Goal: Information Seeking & Learning: Learn about a topic

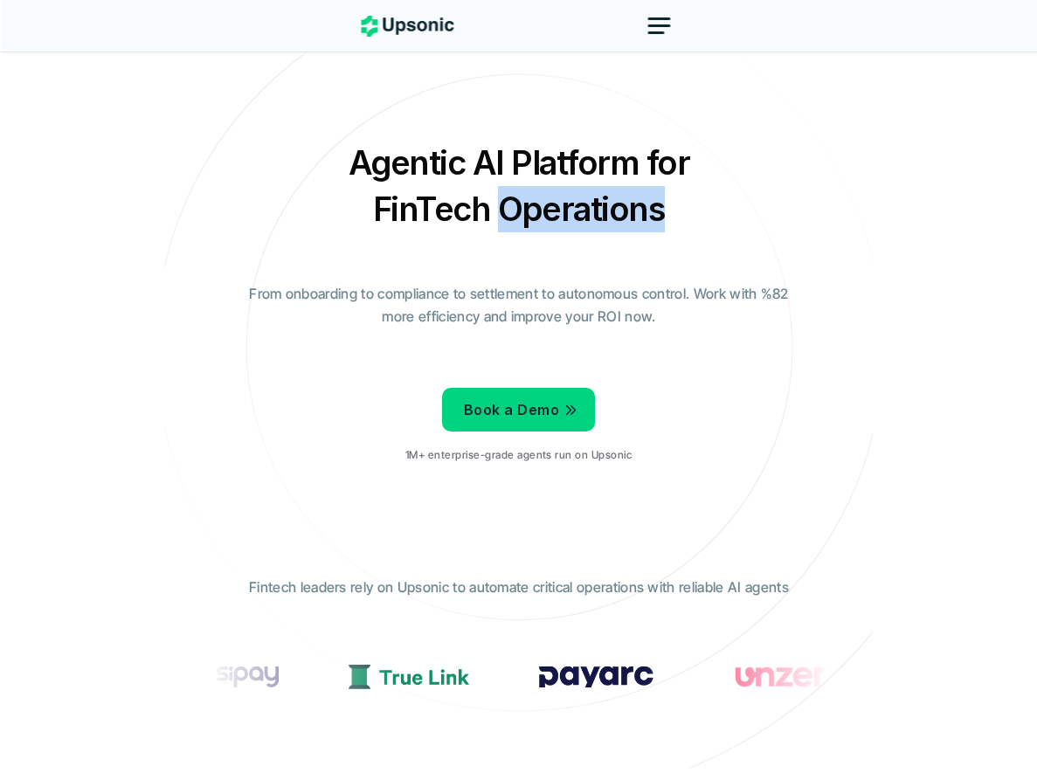
click at [535, 204] on h2 "Agentic AI Platform for FinTech Operations" at bounding box center [519, 186] width 437 height 93
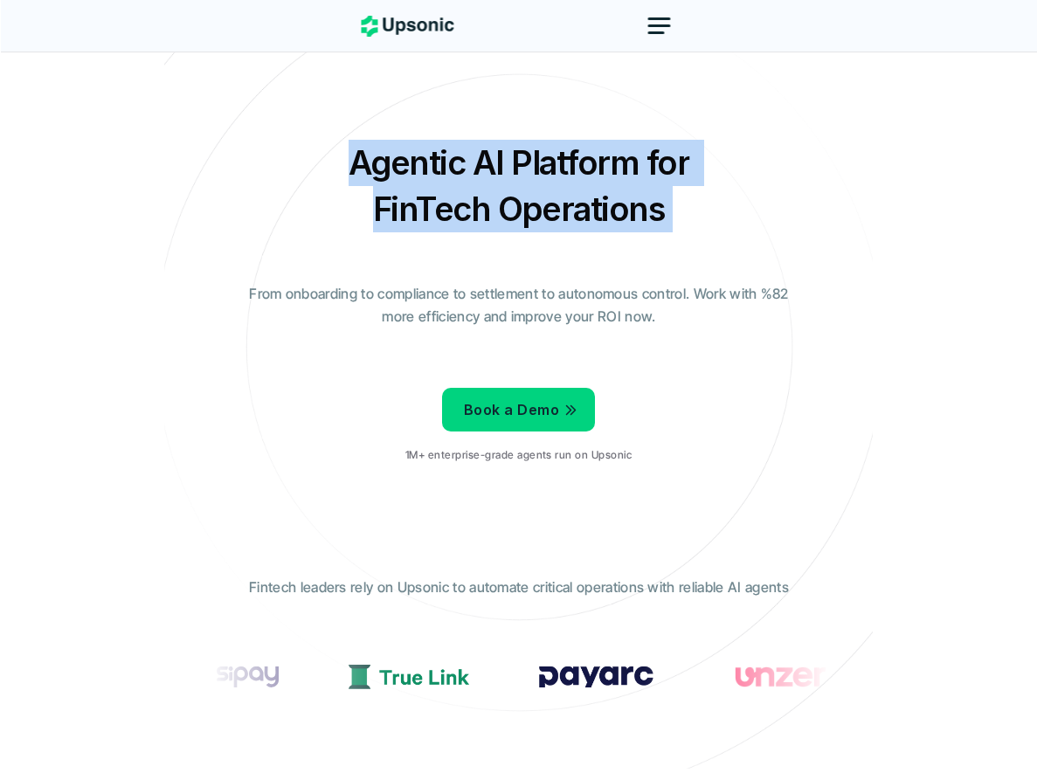
click at [535, 204] on h2 "Agentic AI Platform for FinTech Operations" at bounding box center [519, 186] width 437 height 93
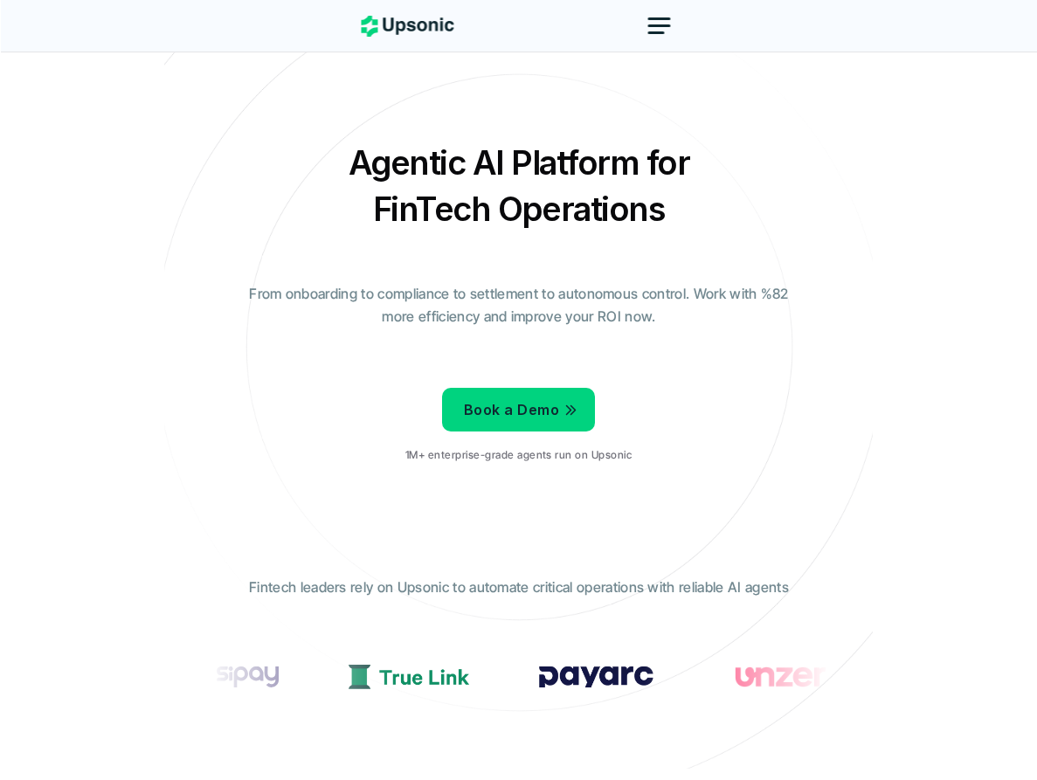
click at [537, 274] on div "Agentic AI Platform for FinTech Operations From onboarding to compliance to set…" at bounding box center [518, 308] width 682 height 337
click at [547, 288] on p "From onboarding to compliance to settlement to autonomous control. Work with %8…" at bounding box center [519, 305] width 568 height 45
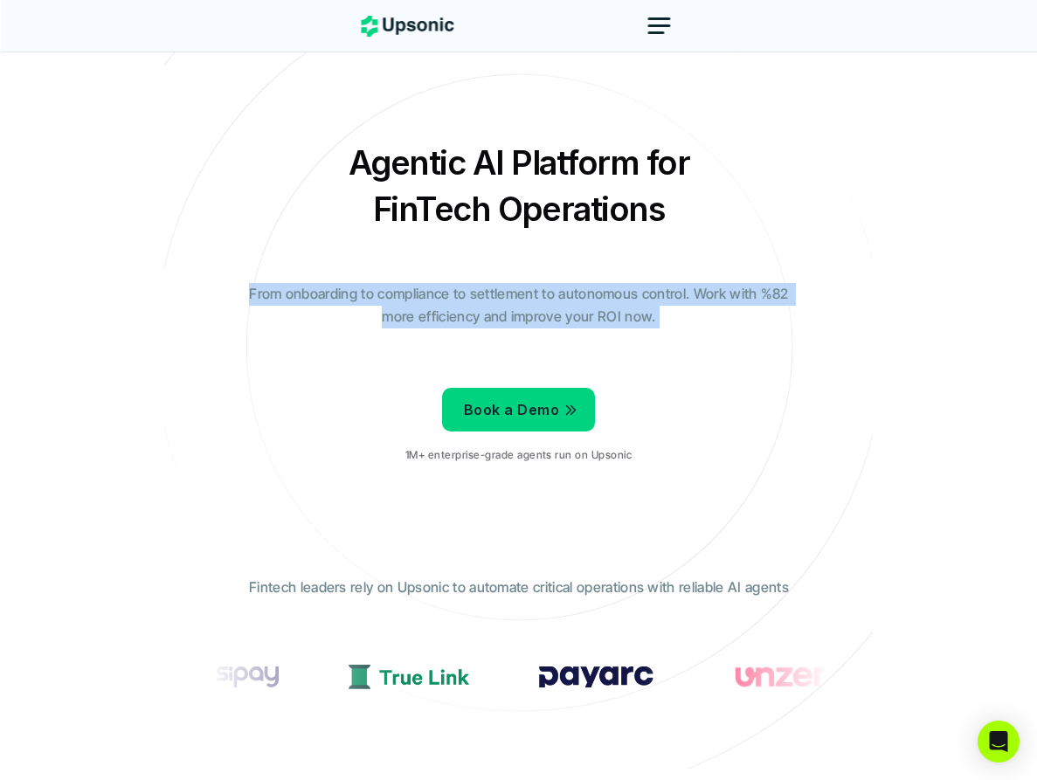
click at [547, 288] on p "From onboarding to compliance to settlement to autonomous control. Work with %8…" at bounding box center [519, 305] width 568 height 45
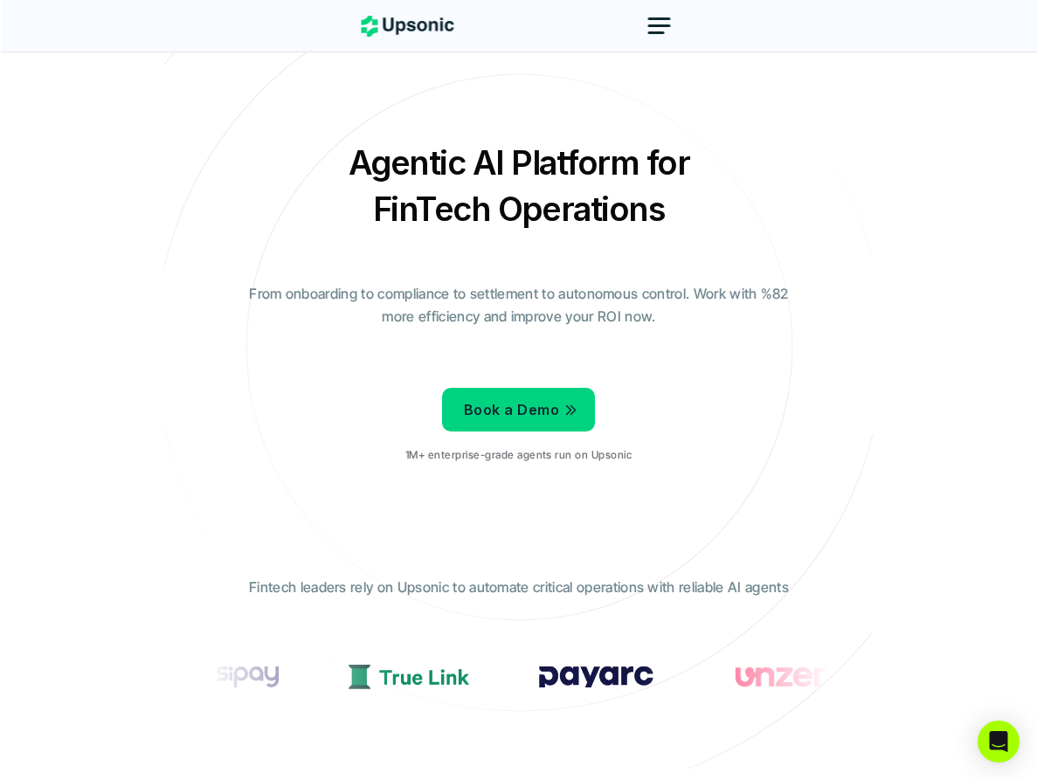
click at [558, 272] on div "Agentic AI Platform for FinTech Operations From onboarding to compliance to set…" at bounding box center [518, 308] width 682 height 337
click at [646, 30] on div at bounding box center [660, 26] width 42 height 42
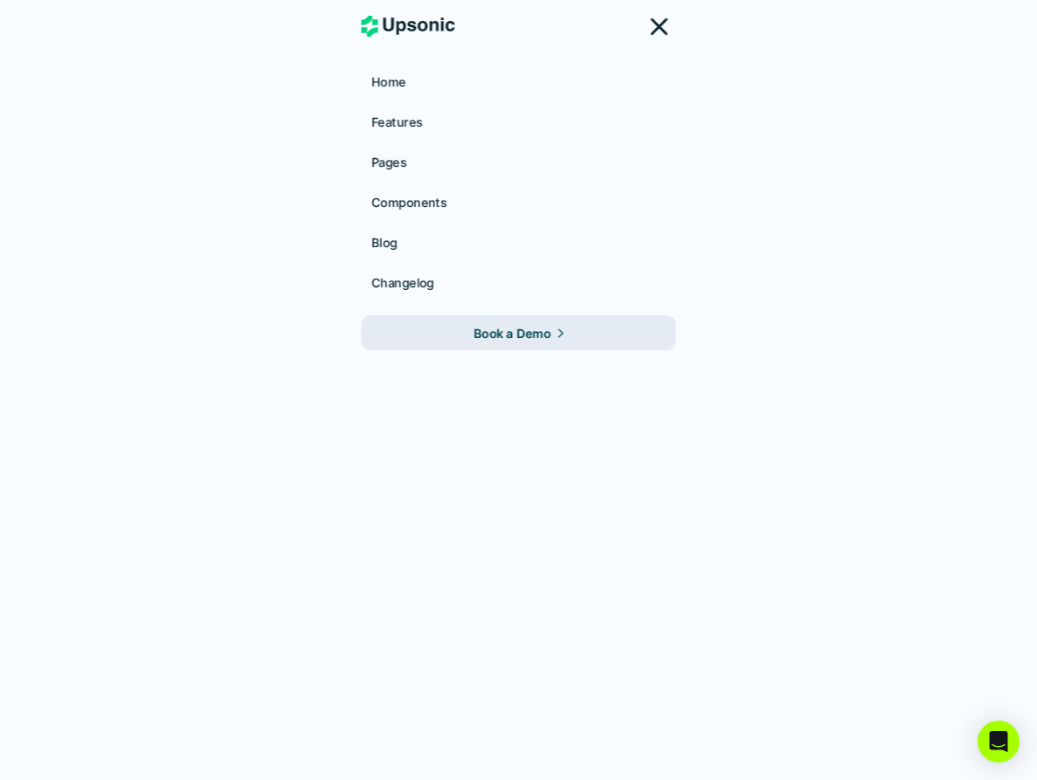
click at [657, 36] on div at bounding box center [660, 26] width 42 height 42
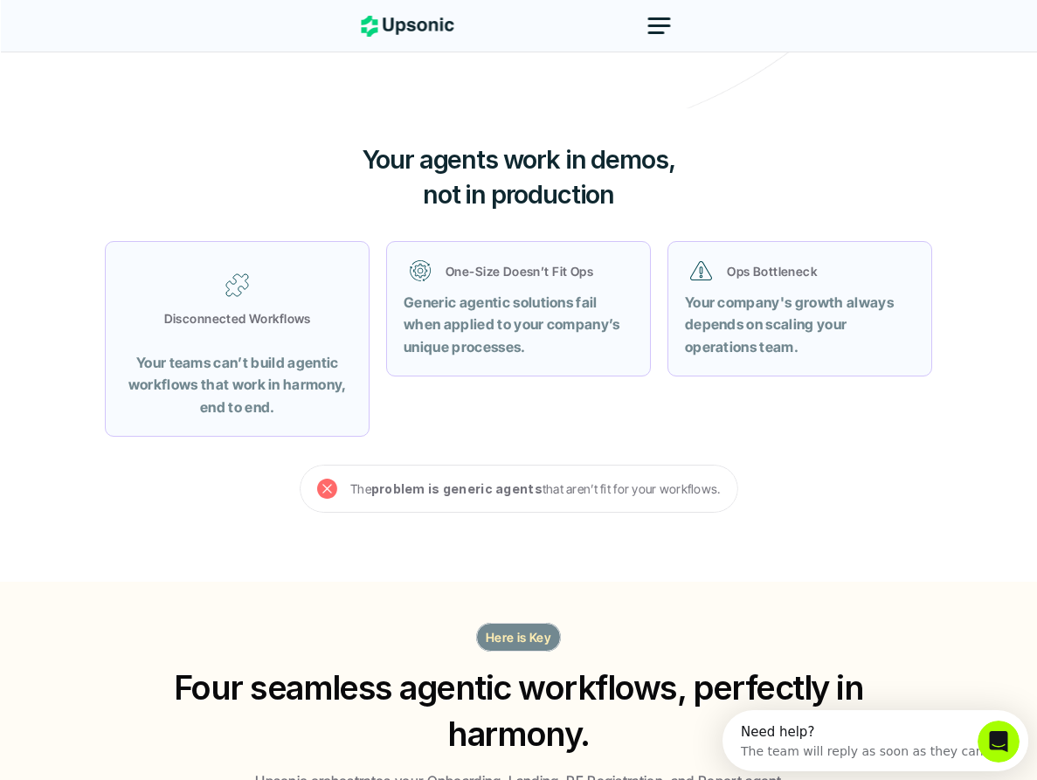
drag, startPoint x: 323, startPoint y: 132, endPoint x: 604, endPoint y: 540, distance: 495.2
click at [604, 540] on div "Your agents work in demos, not in production Disconnected Workflows Your teams …" at bounding box center [518, 345] width 1037 height 474
click at [604, 540] on section "The problem is generic agents that aren’t fit for your workflows." at bounding box center [519, 506] width 1049 height 83
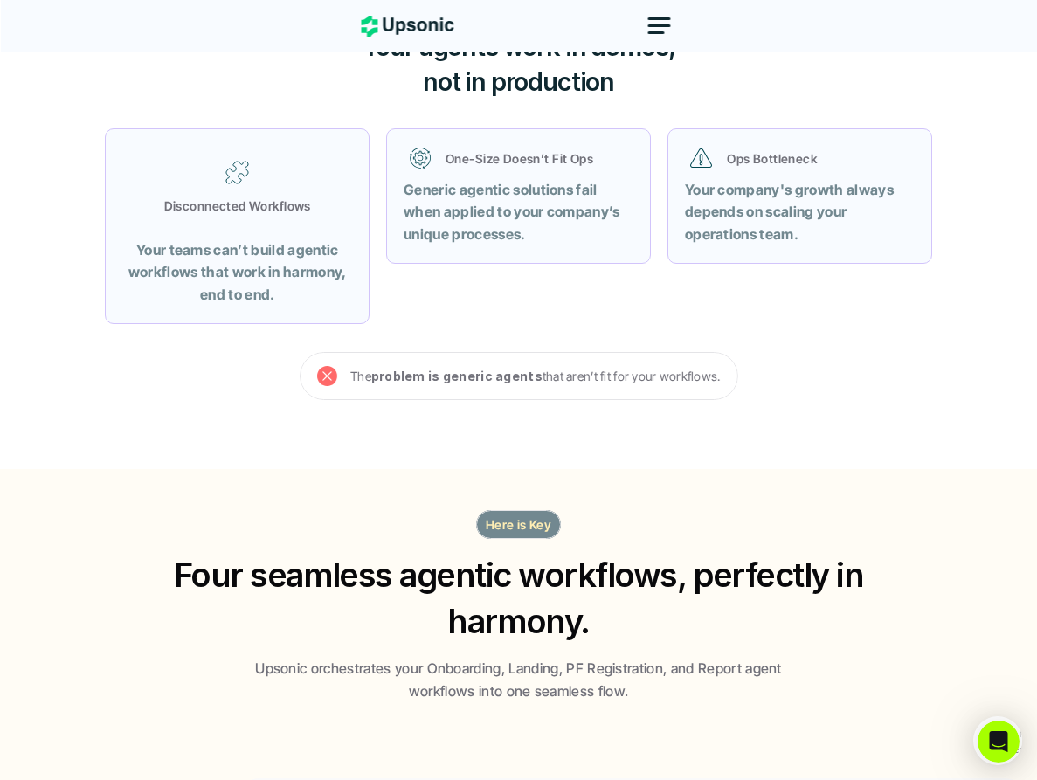
scroll to position [767, 0]
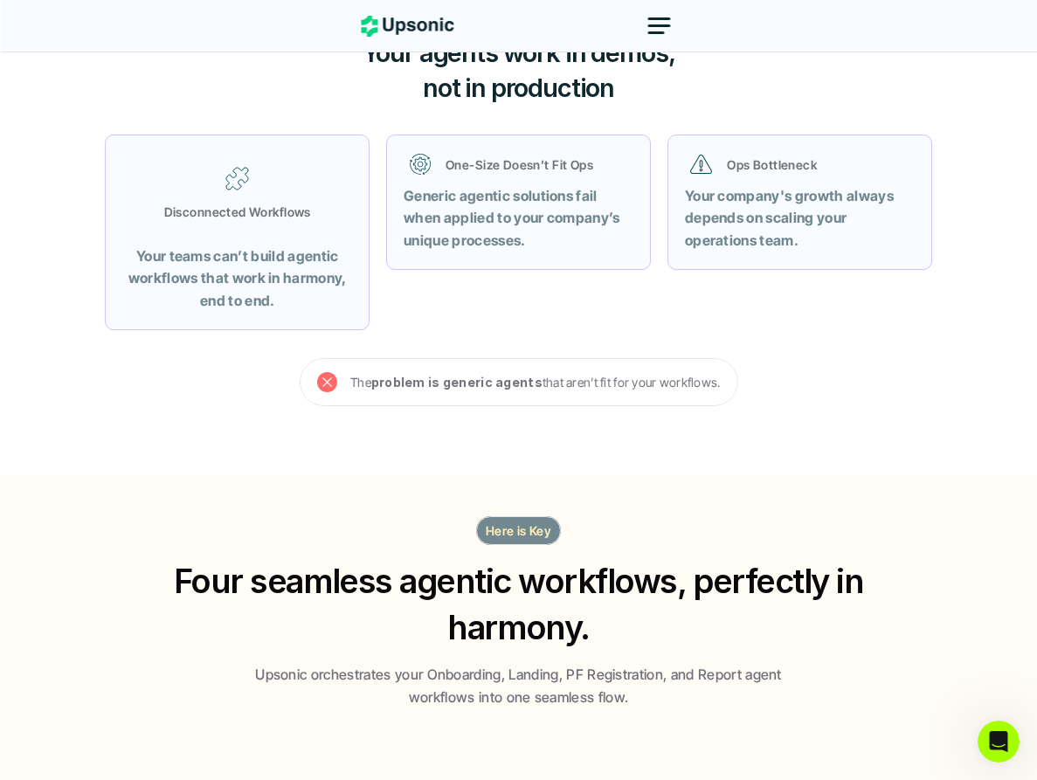
click at [635, 413] on section "The problem is generic agents that aren’t fit for your workflows." at bounding box center [519, 399] width 1049 height 83
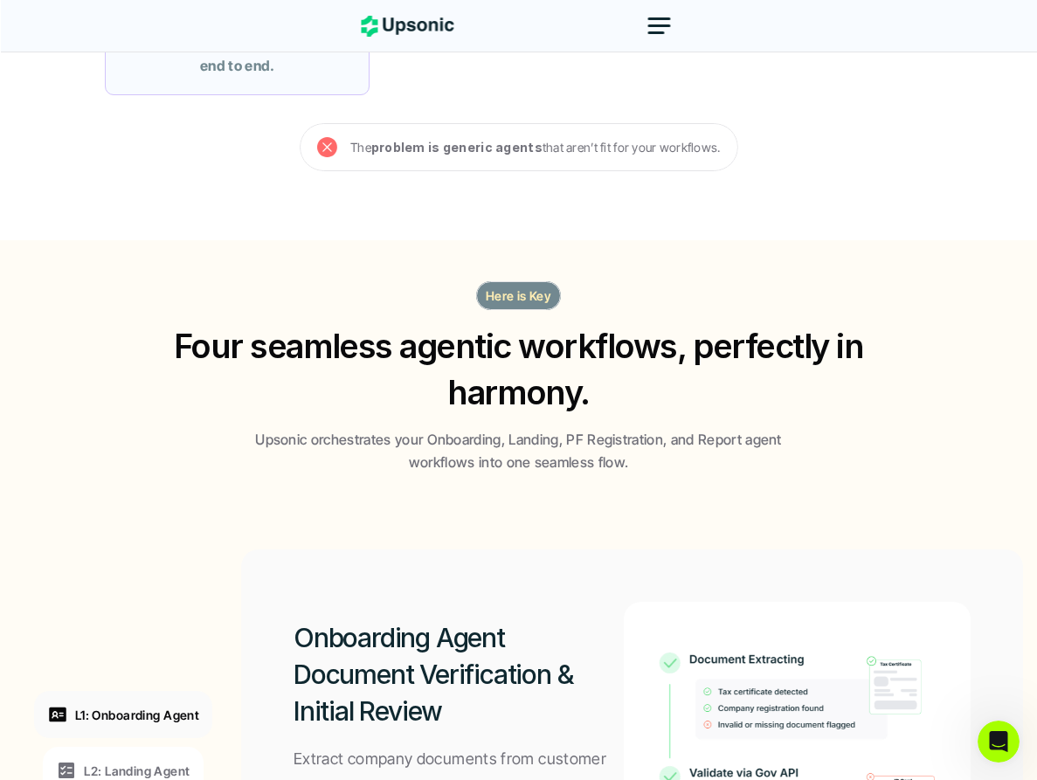
scroll to position [1007, 0]
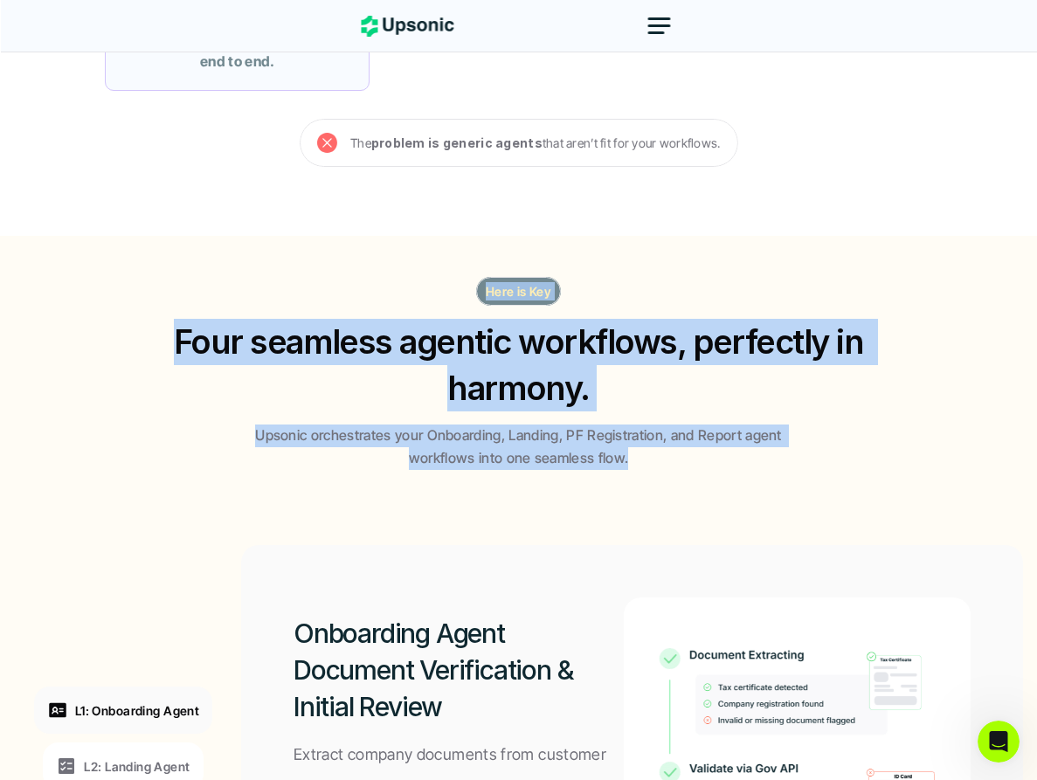
drag, startPoint x: 474, startPoint y: 282, endPoint x: 613, endPoint y: 476, distance: 238.6
click at [613, 476] on section "Here is Key Four seamless agentic workflows, perfectly in harmony. Upsonic orch…" at bounding box center [518, 685] width 1037 height 899
drag, startPoint x: 643, startPoint y: 476, endPoint x: 420, endPoint y: 288, distance: 291.5
click at [420, 288] on section "Here is Key Four seamless agentic workflows, perfectly in harmony. Upsonic orch…" at bounding box center [518, 685] width 1037 height 899
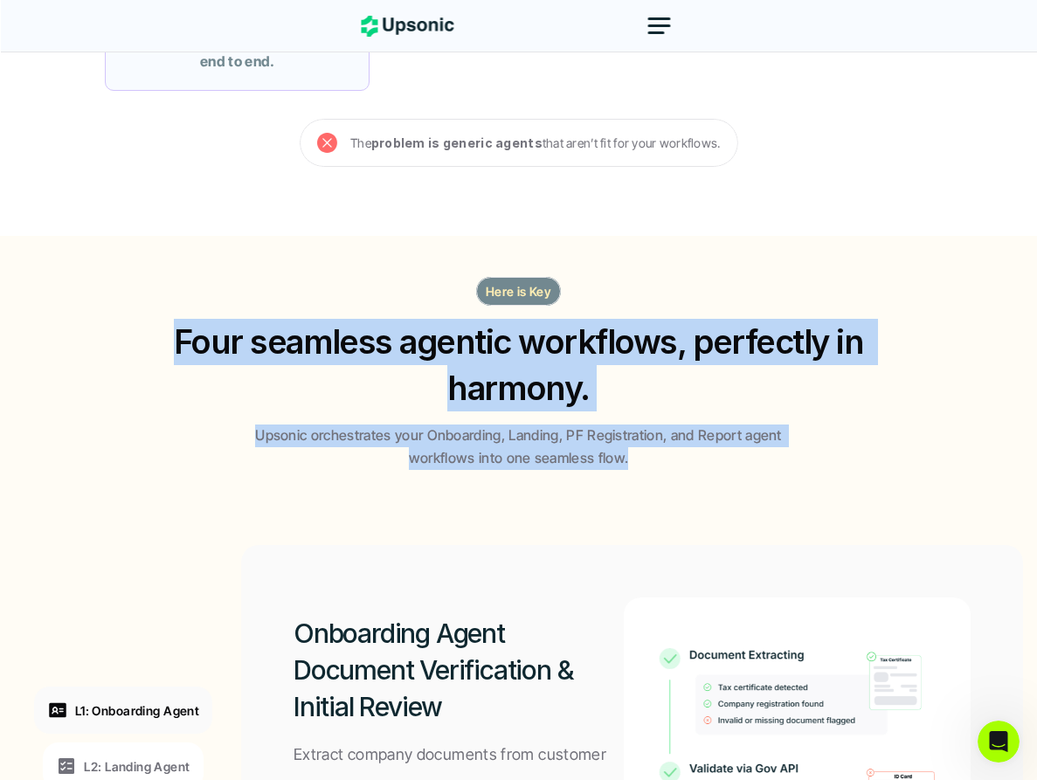
click at [420, 288] on div "Here is Key Four seamless agentic workflows, perfectly in harmony. Upsonic orch…" at bounding box center [518, 373] width 1011 height 193
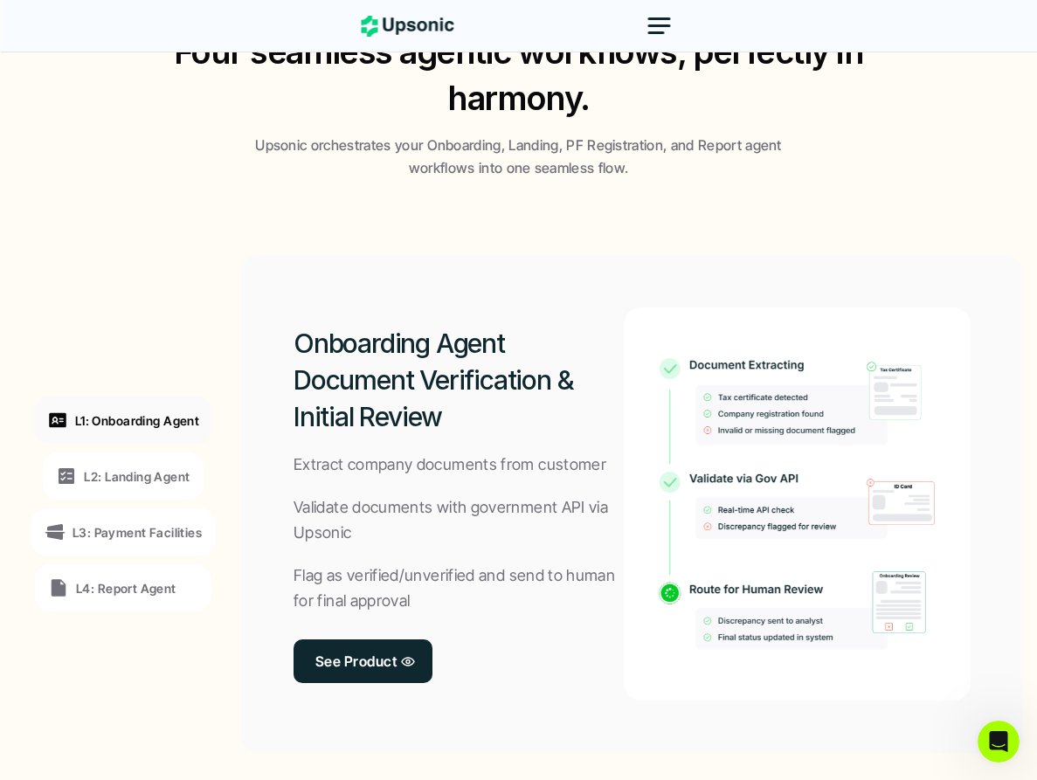
click at [420, 282] on div "Onboarding Agent Document Verification & Initial Review Extract company documen…" at bounding box center [632, 504] width 782 height 498
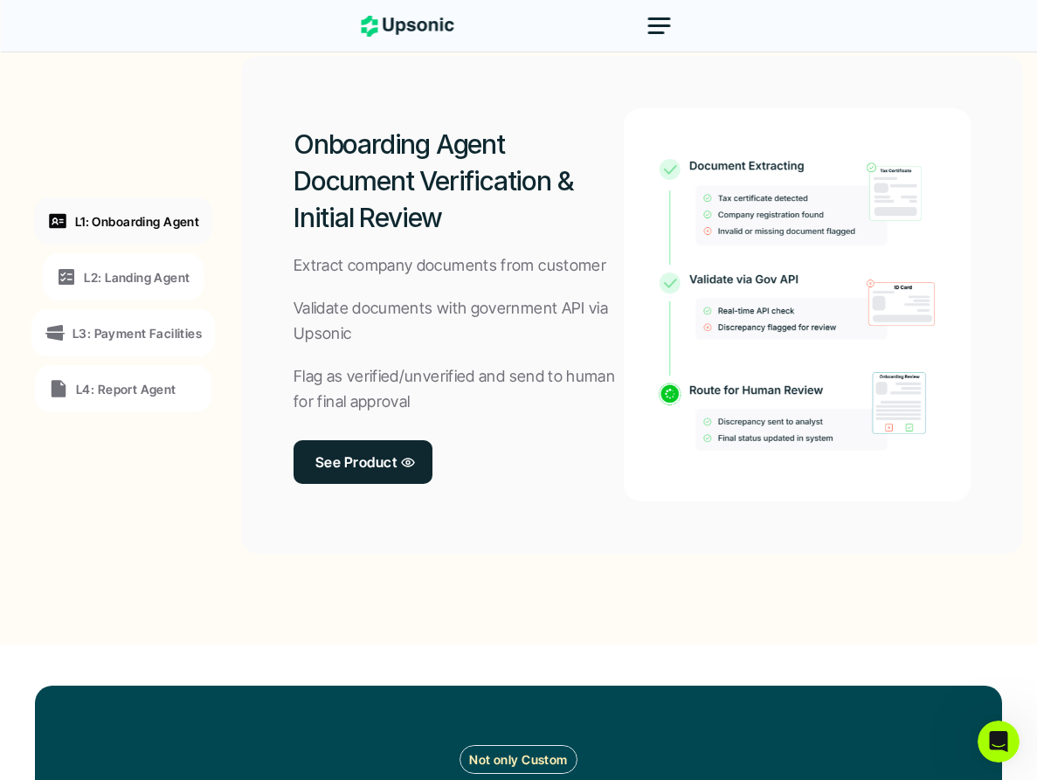
scroll to position [1498, 0]
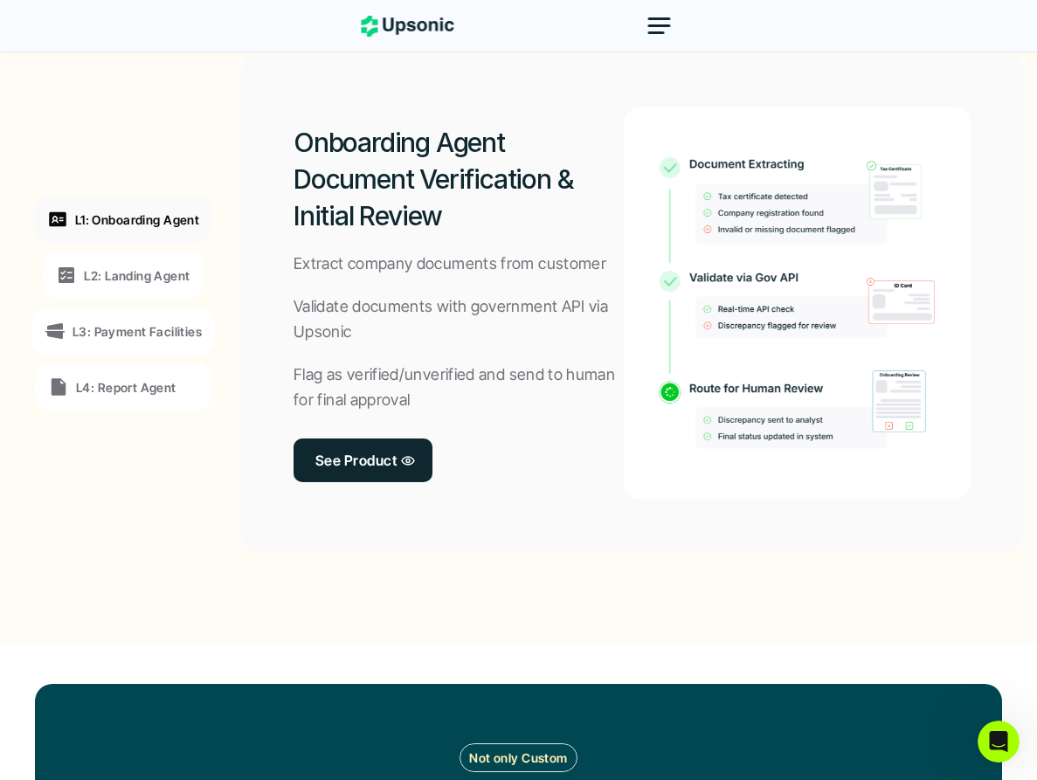
click at [161, 274] on p "L2: Landing Agent" at bounding box center [137, 276] width 106 height 18
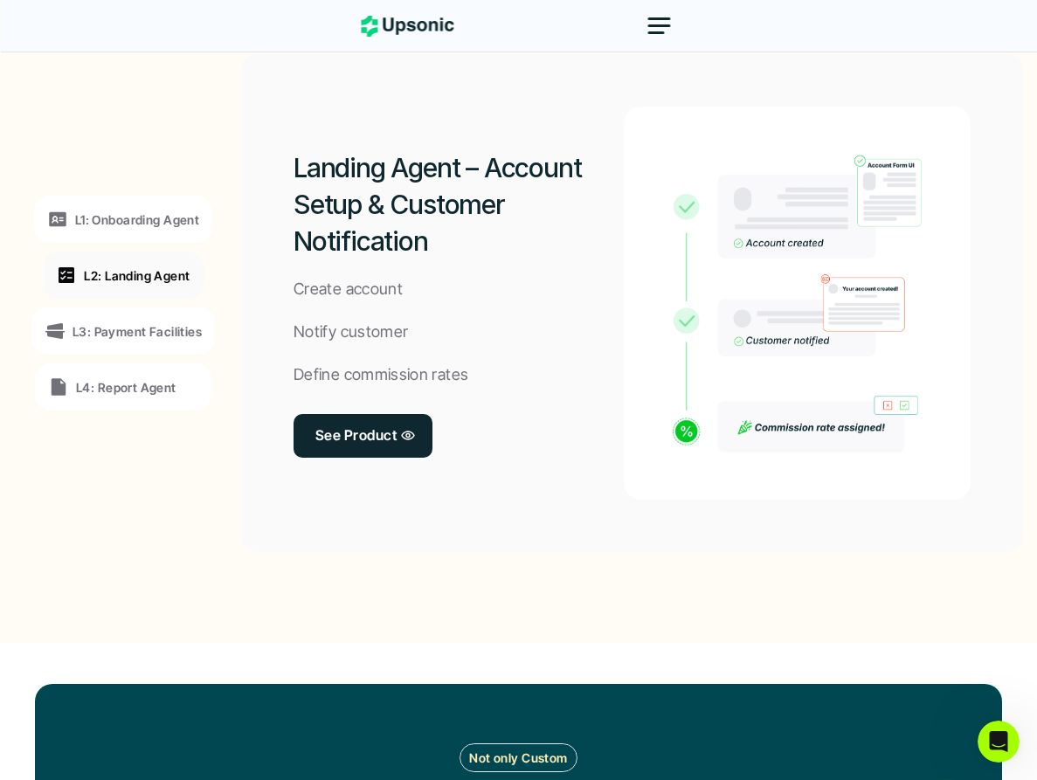
click at [175, 328] on p "L3: Payment Facilities" at bounding box center [137, 331] width 129 height 18
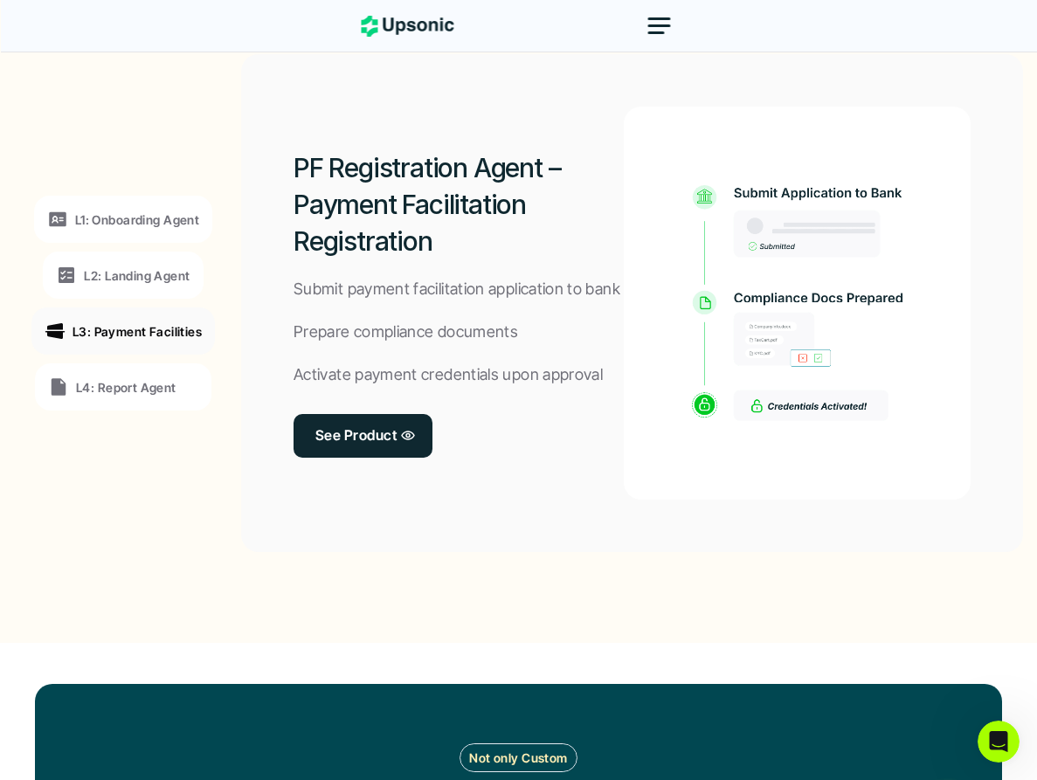
click at [161, 391] on p "L4: Report Agent" at bounding box center [126, 387] width 100 height 18
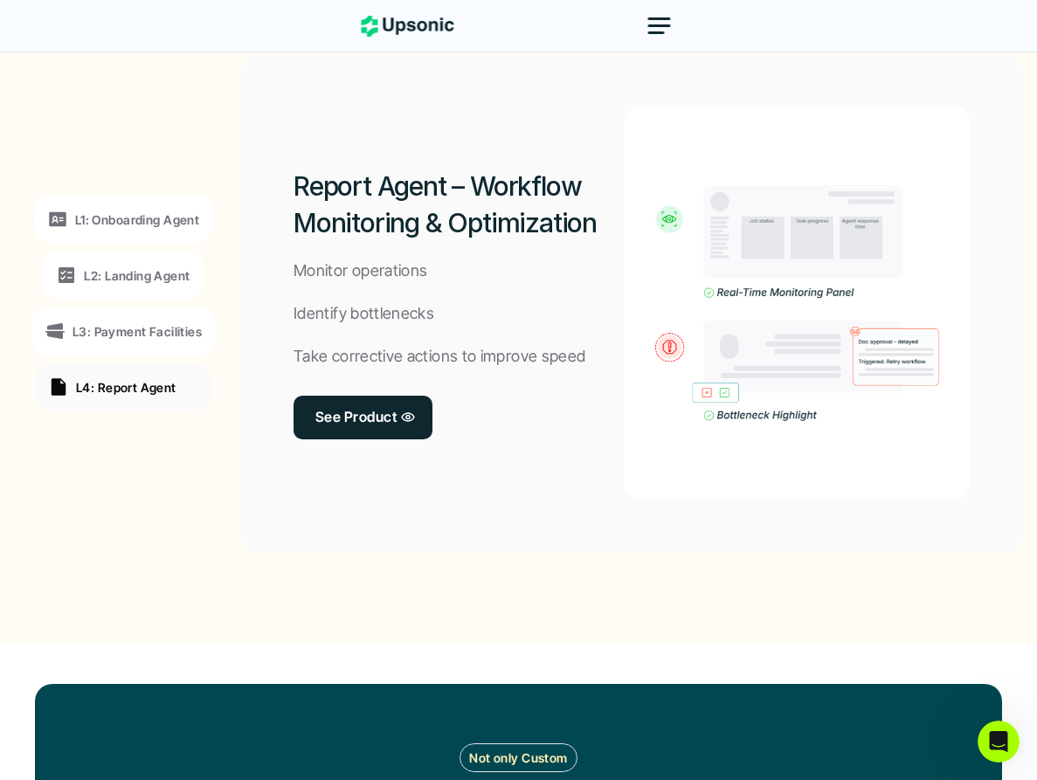
click at [131, 247] on div "L1: Onboarding Agent L2: Landing Agent L3: Payment Facilities L4: Report Agent" at bounding box center [123, 303] width 240 height 472
click at [137, 235] on div "L1: Onboarding Agent" at bounding box center [123, 219] width 178 height 47
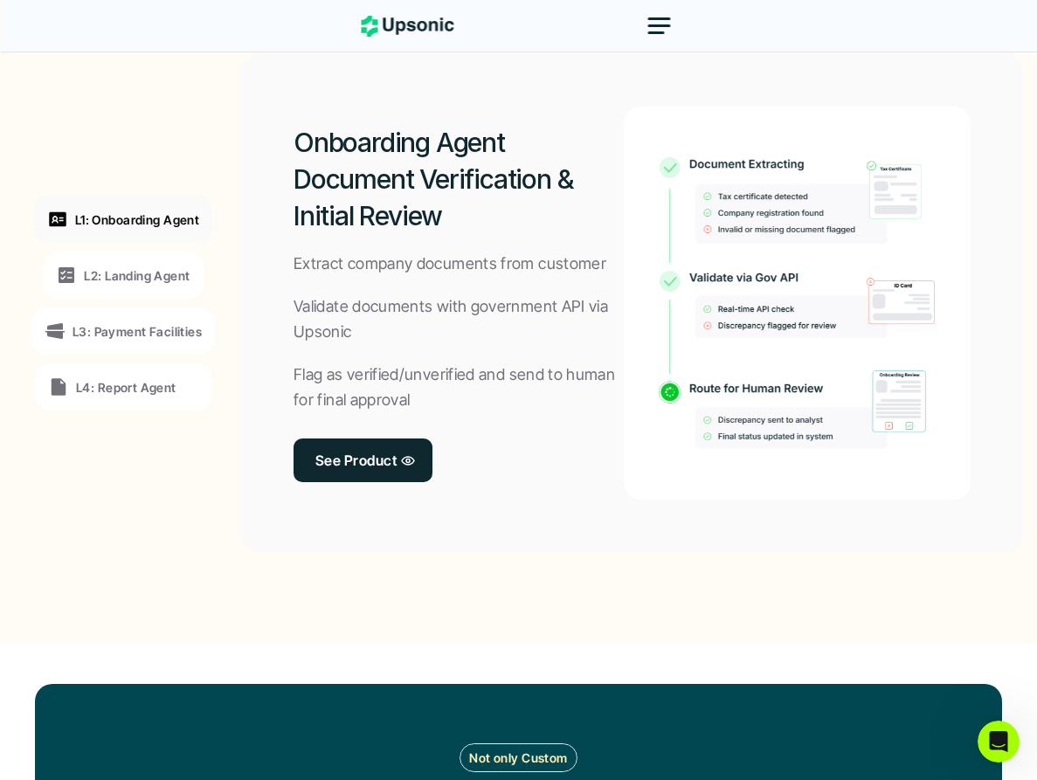
click at [179, 274] on p "L2: Landing Agent" at bounding box center [137, 276] width 106 height 18
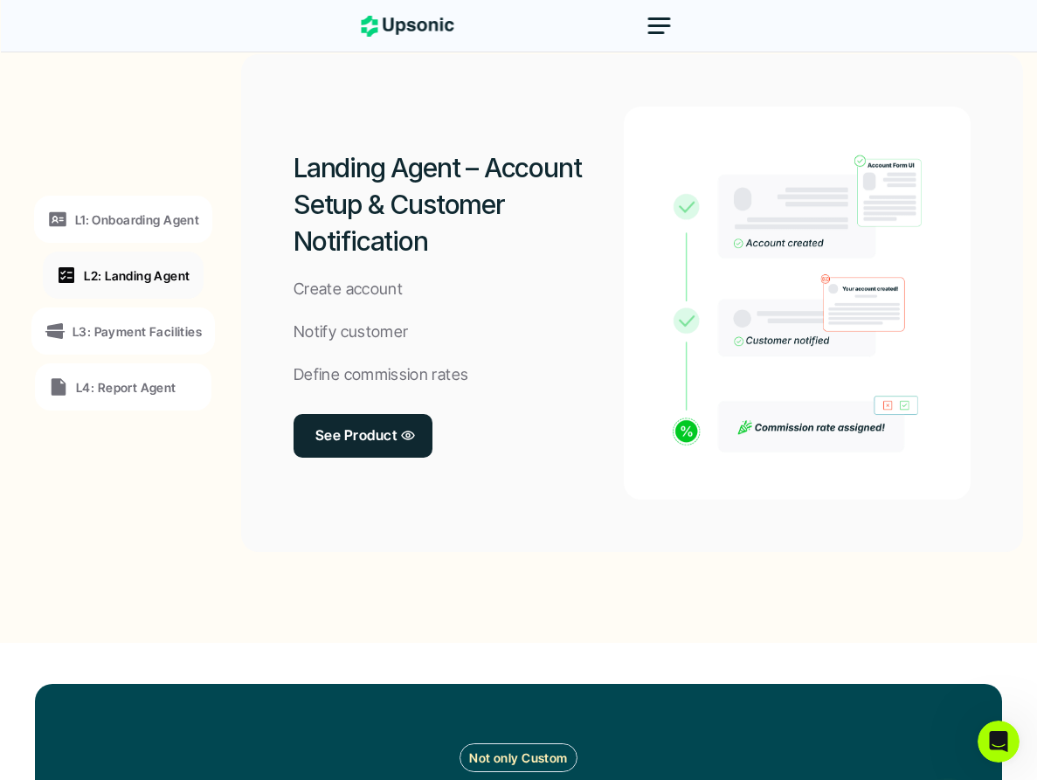
click at [168, 320] on div "L3: Payment Facilities" at bounding box center [123, 331] width 184 height 47
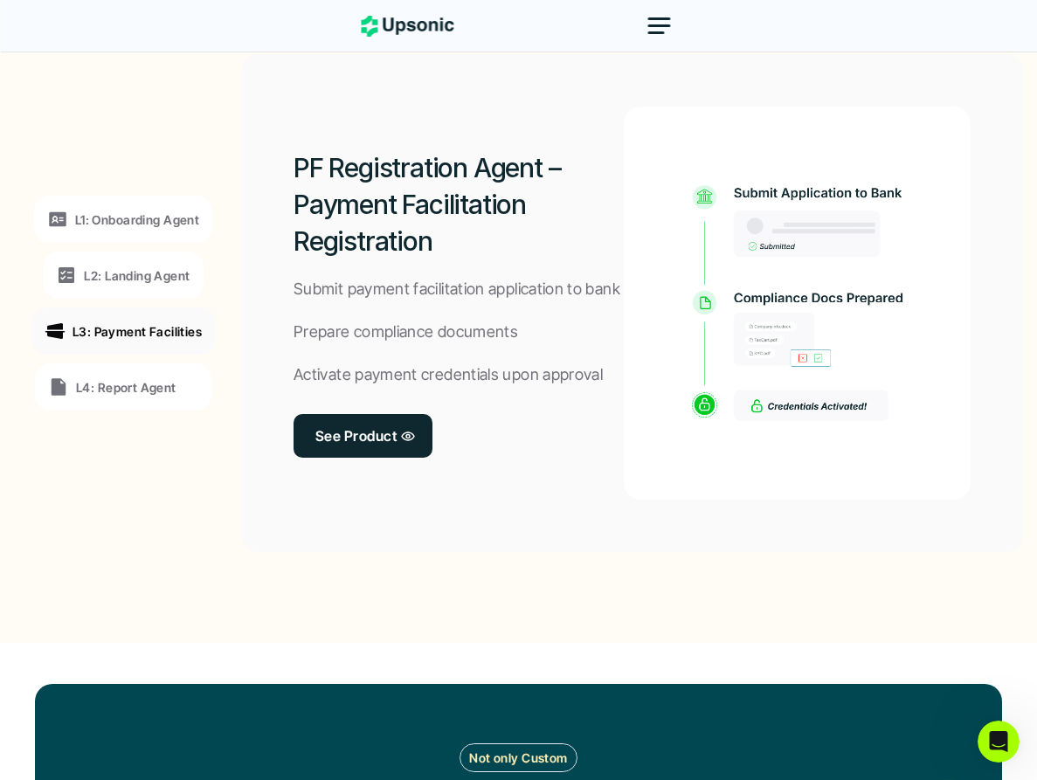
click at [400, 555] on div "L1: Onboarding Agent L2: Landing Agent L3: Payment Facilities L4: Report Agent …" at bounding box center [518, 303] width 1009 height 528
click at [127, 386] on p "L4: Report Agent" at bounding box center [126, 387] width 100 height 18
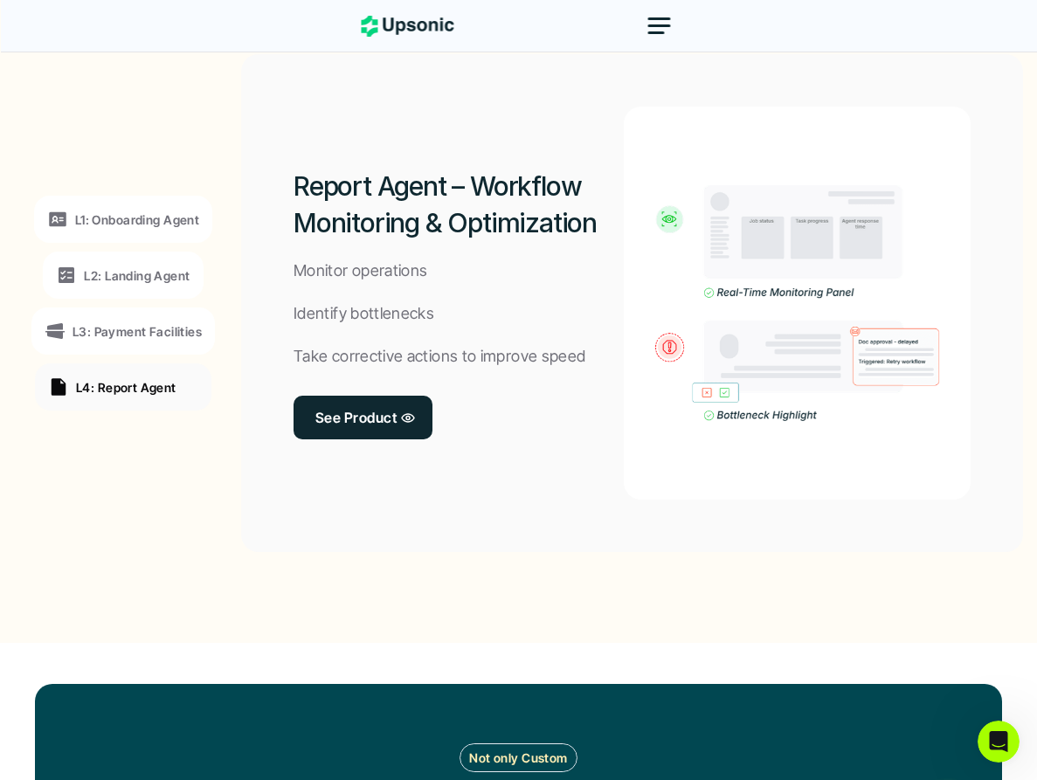
click at [470, 489] on div "Report Agent – Workflow Monitoring & Optimization Monitor operations Identify b…" at bounding box center [459, 303] width 330 height 393
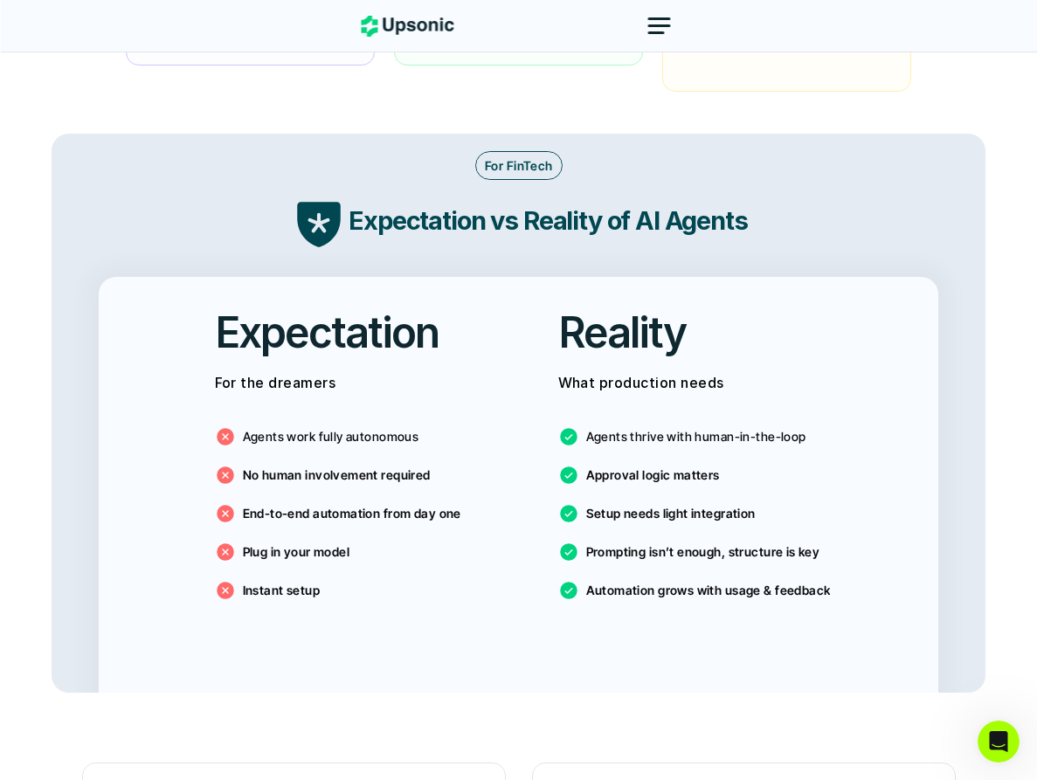
scroll to position [2988, 0]
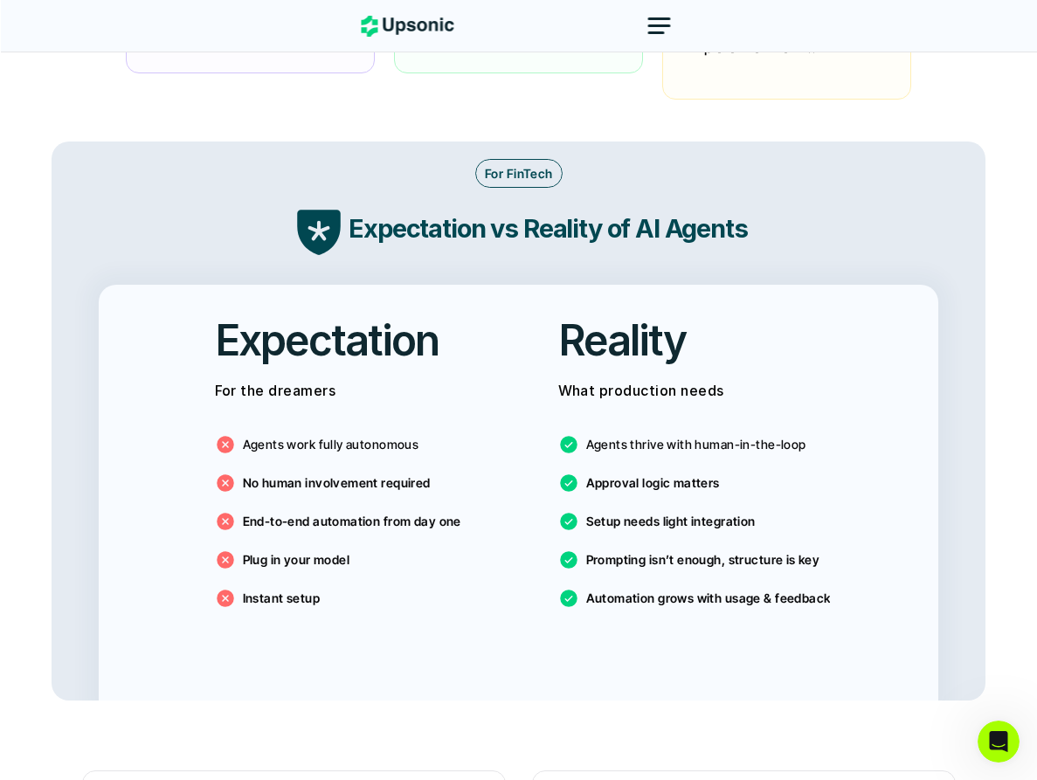
click at [473, 511] on div "End-to-end automation from day one" at bounding box center [347, 521] width 265 height 21
click at [317, 378] on p "For the dreamers" at bounding box center [347, 390] width 265 height 25
click at [324, 435] on p "Agents work fully autonomous" at bounding box center [331, 444] width 177 height 18
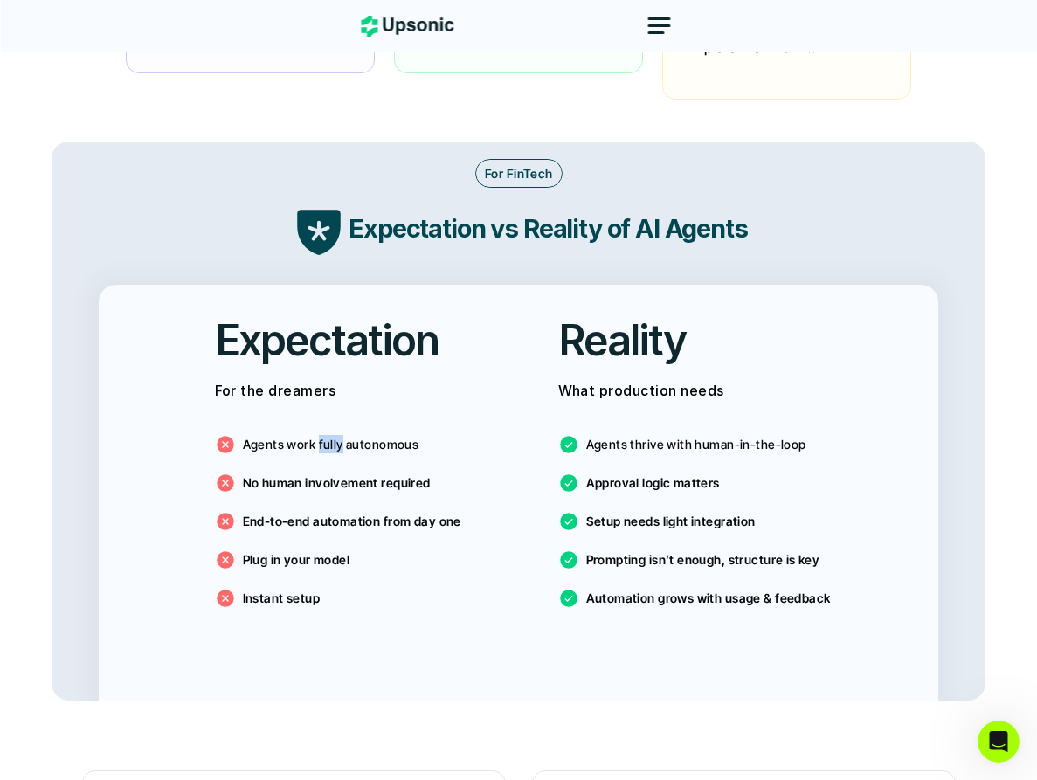
click at [324, 435] on p "Agents work fully autonomous" at bounding box center [331, 444] width 177 height 18
click at [336, 476] on div "Agents work fully autonomous No human involvement required End-to-end automatio…" at bounding box center [347, 517] width 265 height 210
click at [336, 468] on div "Agents work fully autonomous No human involvement required End-to-end automatio…" at bounding box center [347, 517] width 265 height 210
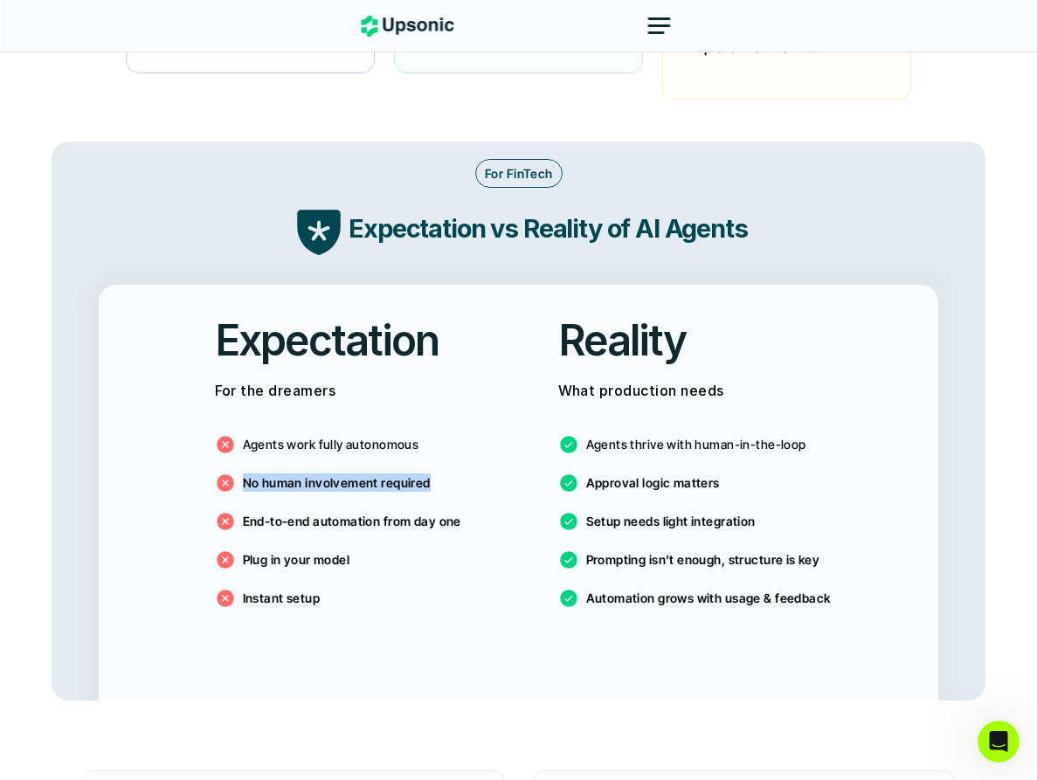
click at [336, 468] on div "Agents work fully autonomous No human involvement required End-to-end automatio…" at bounding box center [347, 517] width 265 height 210
click at [343, 512] on p "End-to-end automation from day one" at bounding box center [352, 521] width 218 height 18
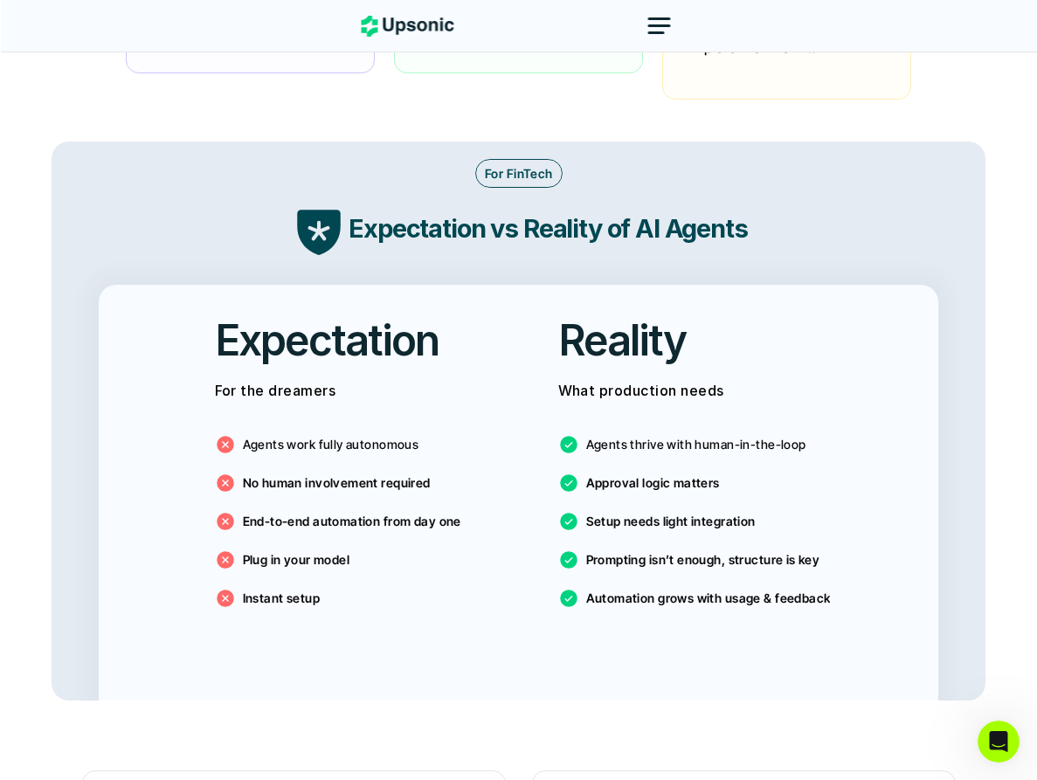
click at [371, 520] on div "Agents work fully autonomous No human involvement required End-to-end automatio…" at bounding box center [347, 517] width 265 height 210
click at [364, 550] on div "Plug in your model" at bounding box center [347, 560] width 265 height 21
click at [402, 556] on div "Agents work fully autonomous No human involvement required End-to-end automatio…" at bounding box center [347, 517] width 265 height 210
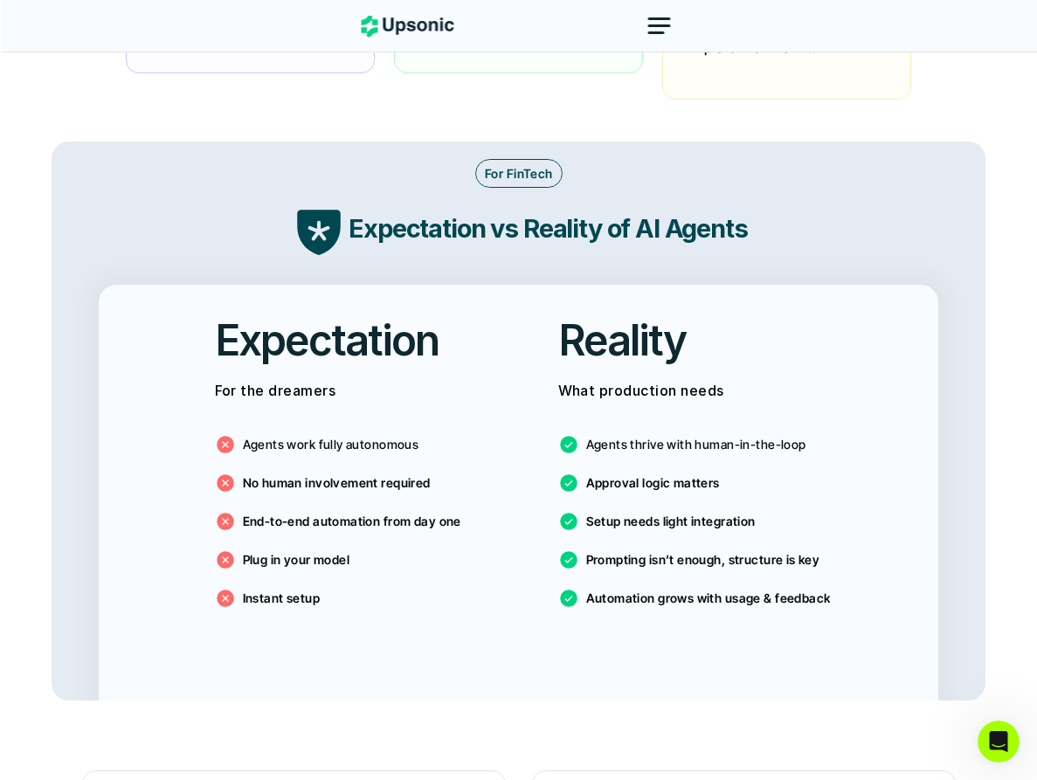
click at [380, 586] on div "Agents work fully autonomous No human involvement required End-to-end automatio…" at bounding box center [347, 517] width 265 height 210
click at [382, 550] on div "Plug in your model" at bounding box center [347, 560] width 265 height 21
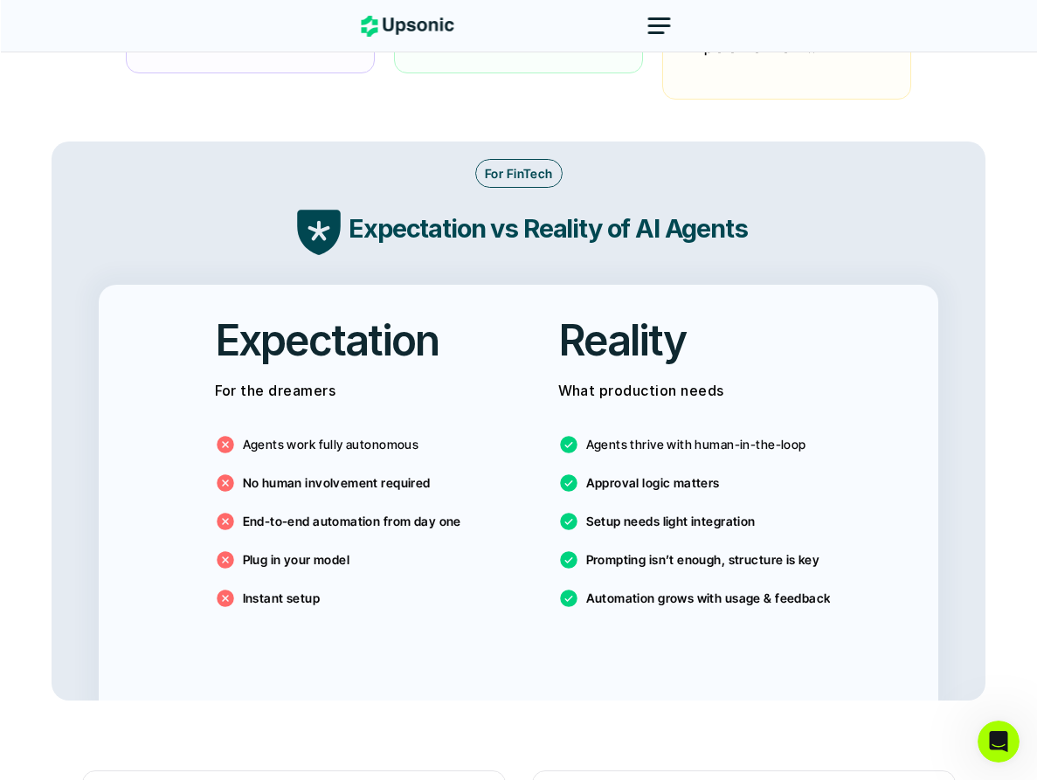
click at [382, 550] on div "Plug in your model" at bounding box center [347, 560] width 265 height 21
click at [387, 550] on div "Plug in your model" at bounding box center [347, 560] width 265 height 21
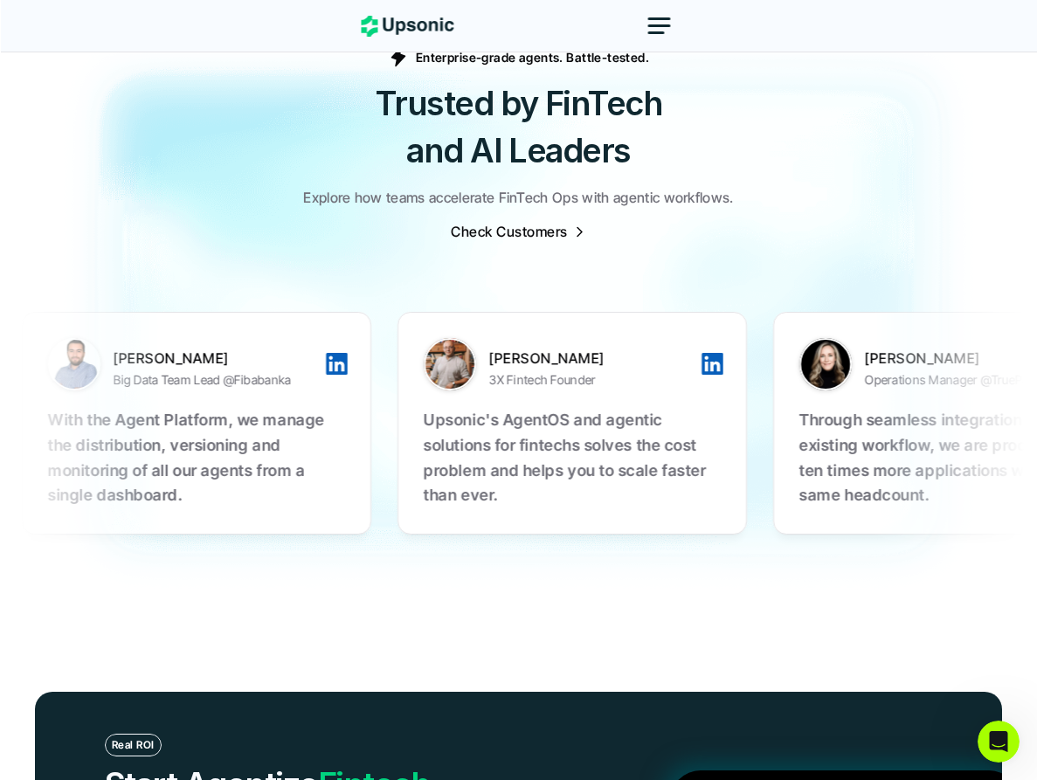
scroll to position [6199, 0]
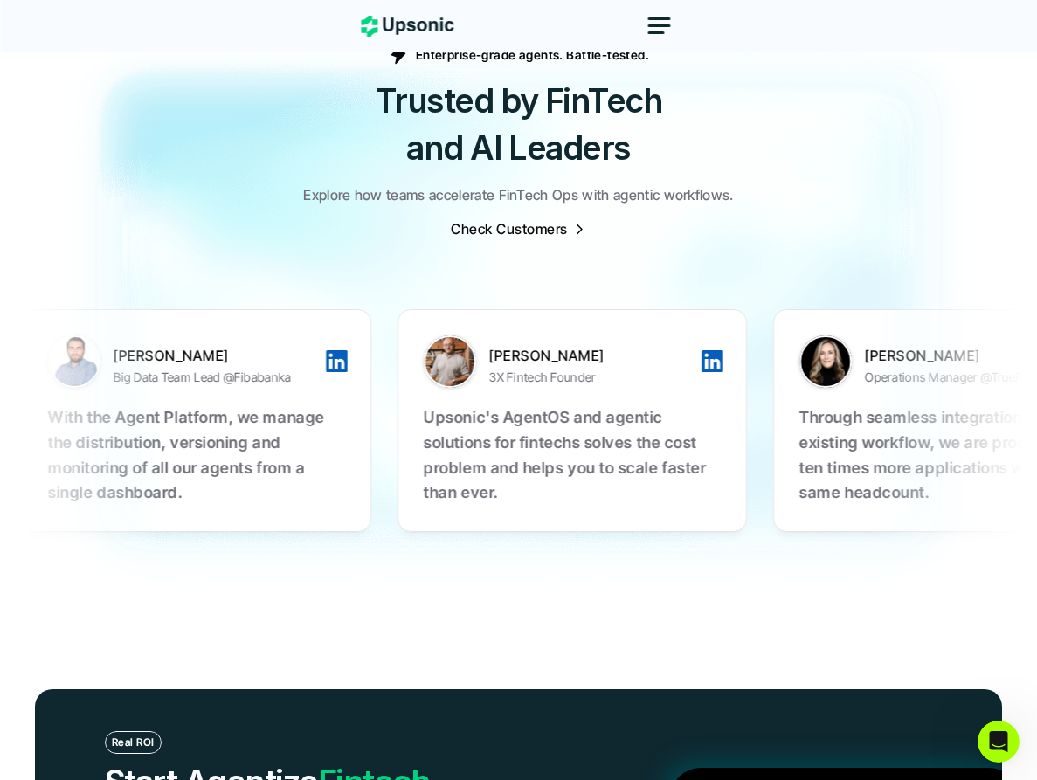
click at [779, 554] on img at bounding box center [518, 309] width 1037 height 619
drag, startPoint x: 776, startPoint y: 443, endPoint x: 389, endPoint y: 428, distance: 387.4
click at [632, 552] on img at bounding box center [518, 309] width 1037 height 619
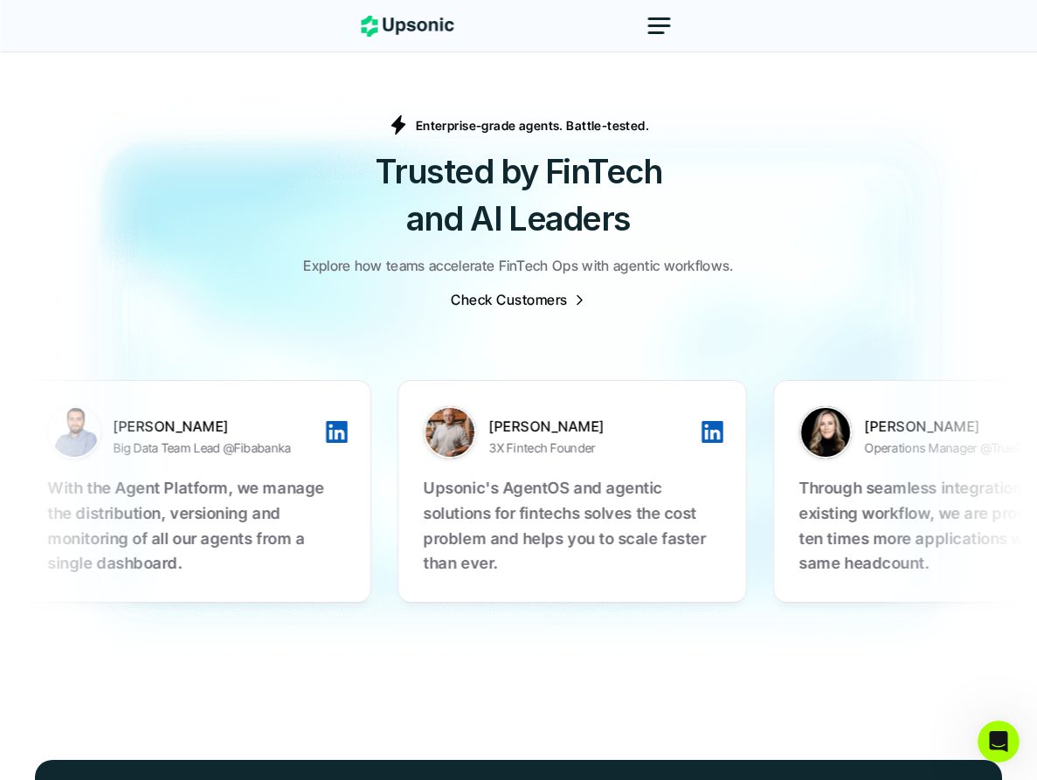
scroll to position [6126, 0]
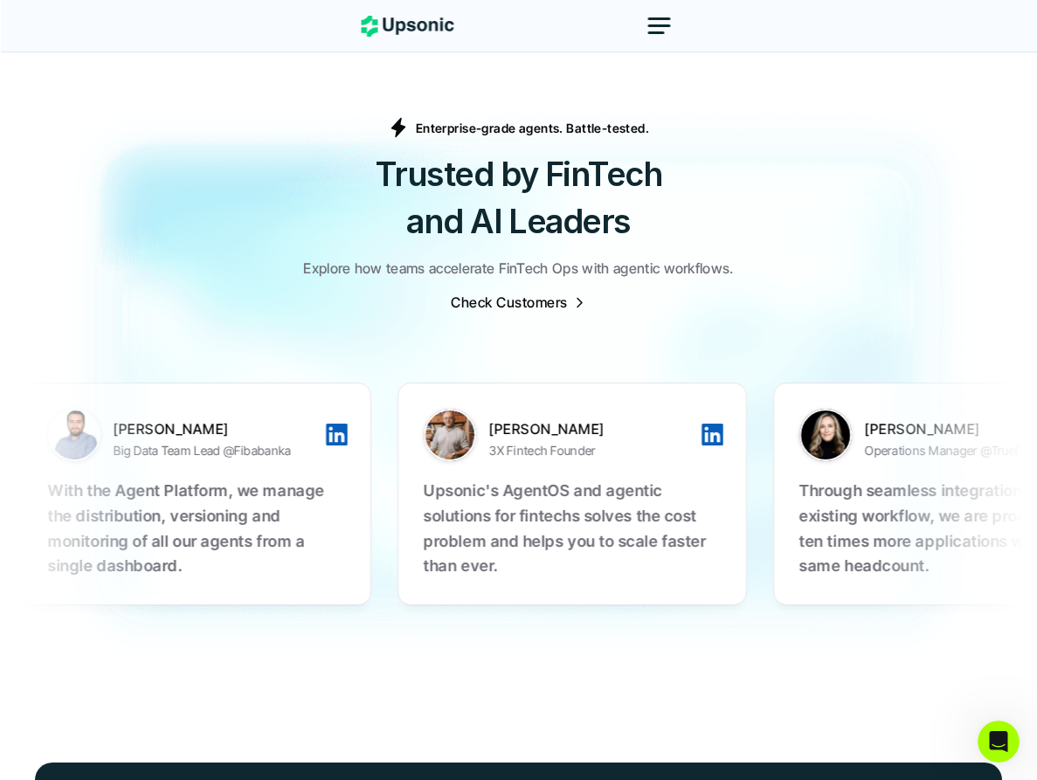
drag, startPoint x: 613, startPoint y: 384, endPoint x: 648, endPoint y: 395, distance: 36.5
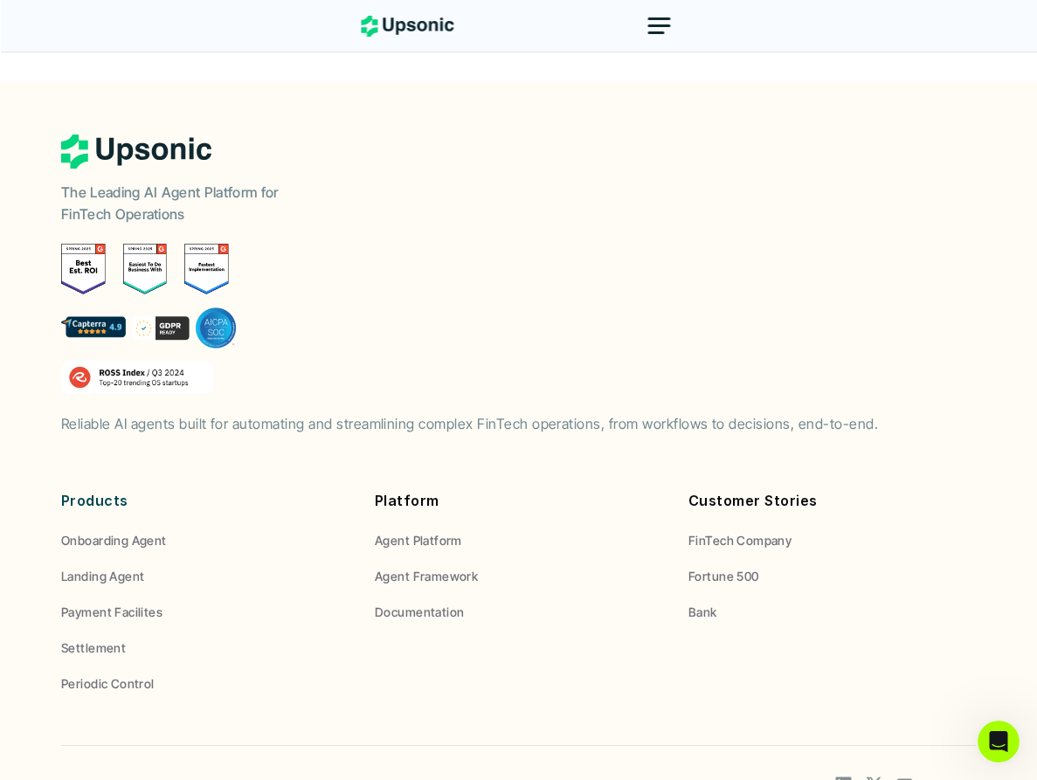
scroll to position [7263, 0]
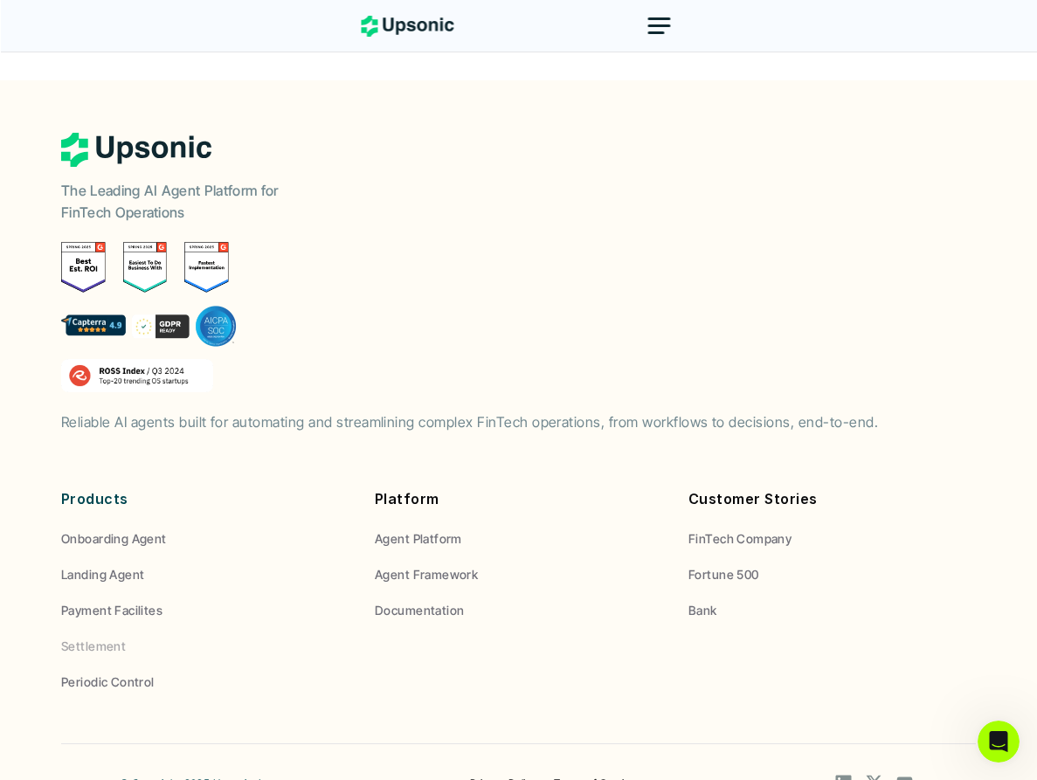
click at [121, 673] on p "Periodic Control" at bounding box center [108, 682] width 94 height 18
click at [427, 530] on p "Agent Platform" at bounding box center [418, 539] width 87 height 18
click at [443, 565] on p "Agent Framework" at bounding box center [426, 574] width 103 height 18
click at [444, 601] on p "Documentation" at bounding box center [419, 610] width 89 height 18
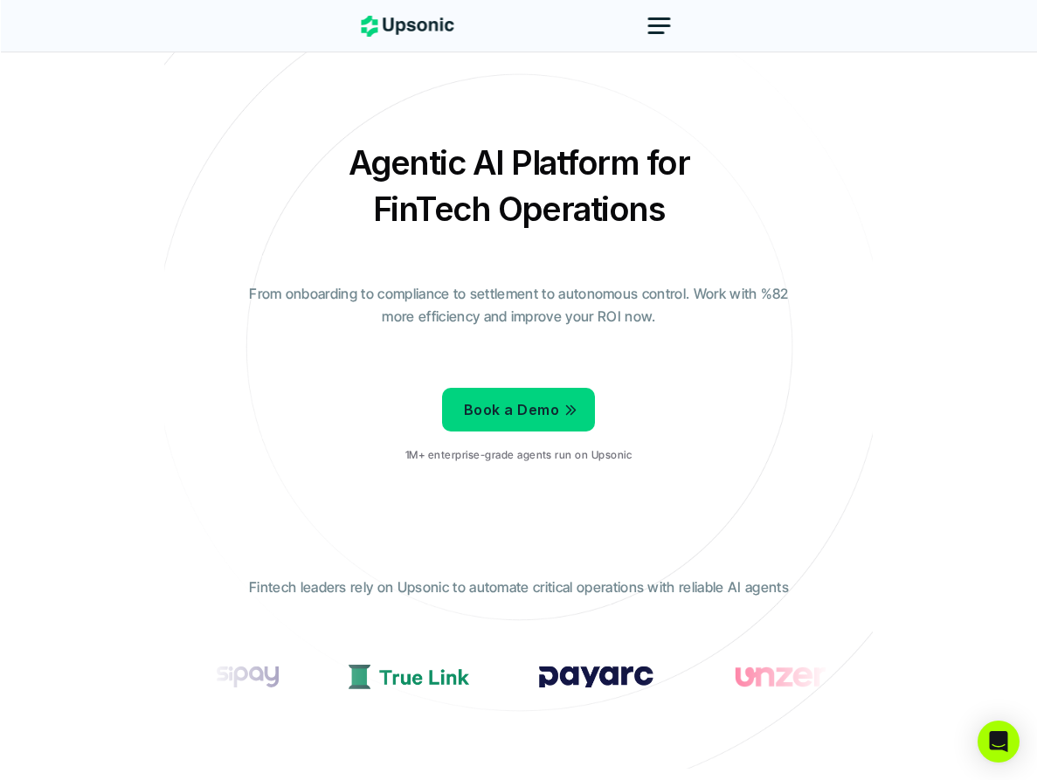
click at [653, 36] on div at bounding box center [660, 26] width 42 height 42
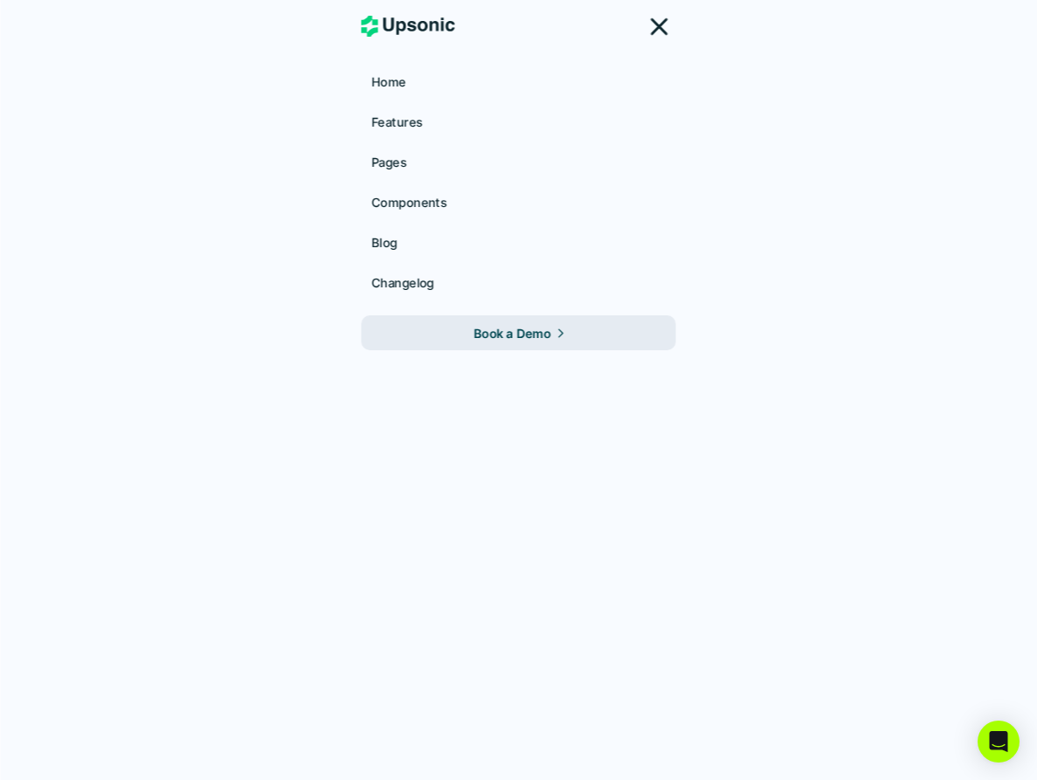
click at [652, 31] on div at bounding box center [659, 26] width 18 height 18
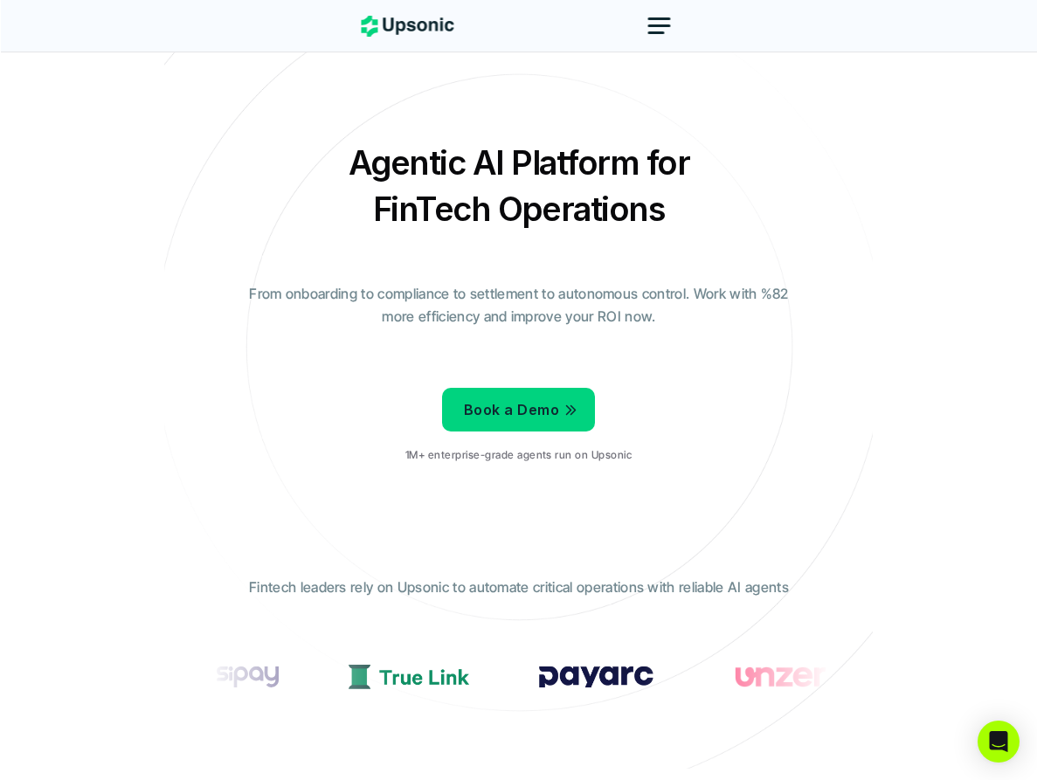
click at [652, 32] on div at bounding box center [656, 32] width 17 height 3
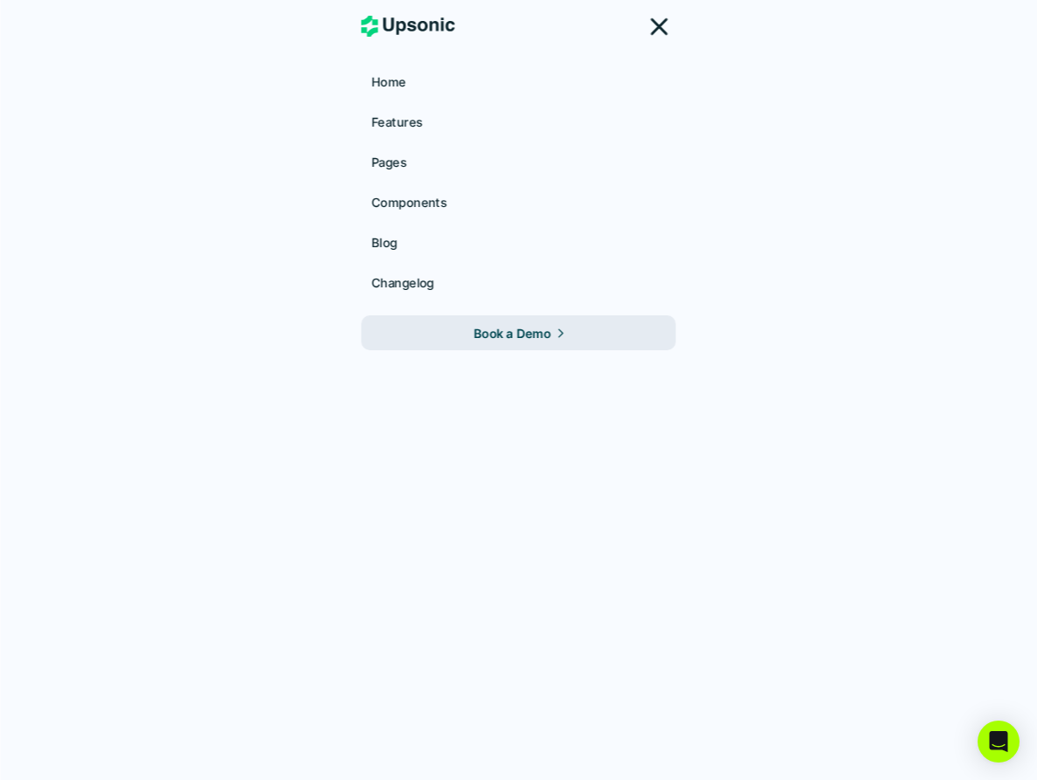
click at [414, 127] on p "Features" at bounding box center [397, 122] width 51 height 18
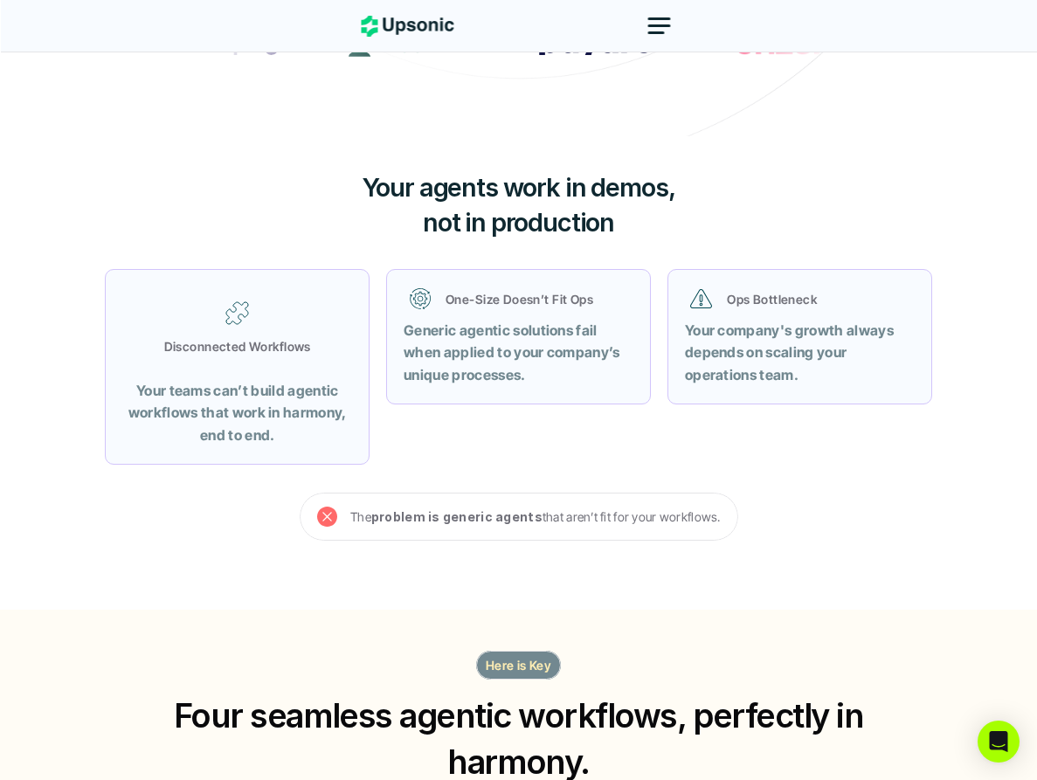
scroll to position [632, 0]
drag, startPoint x: 375, startPoint y: 156, endPoint x: 447, endPoint y: 530, distance: 381.0
click at [447, 530] on div "Your agents work in demos, not in production Disconnected Workflows Your teams …" at bounding box center [518, 374] width 1037 height 474
click at [447, 530] on div "The problem is generic agents that aren’t fit for your workflows." at bounding box center [519, 518] width 439 height 48
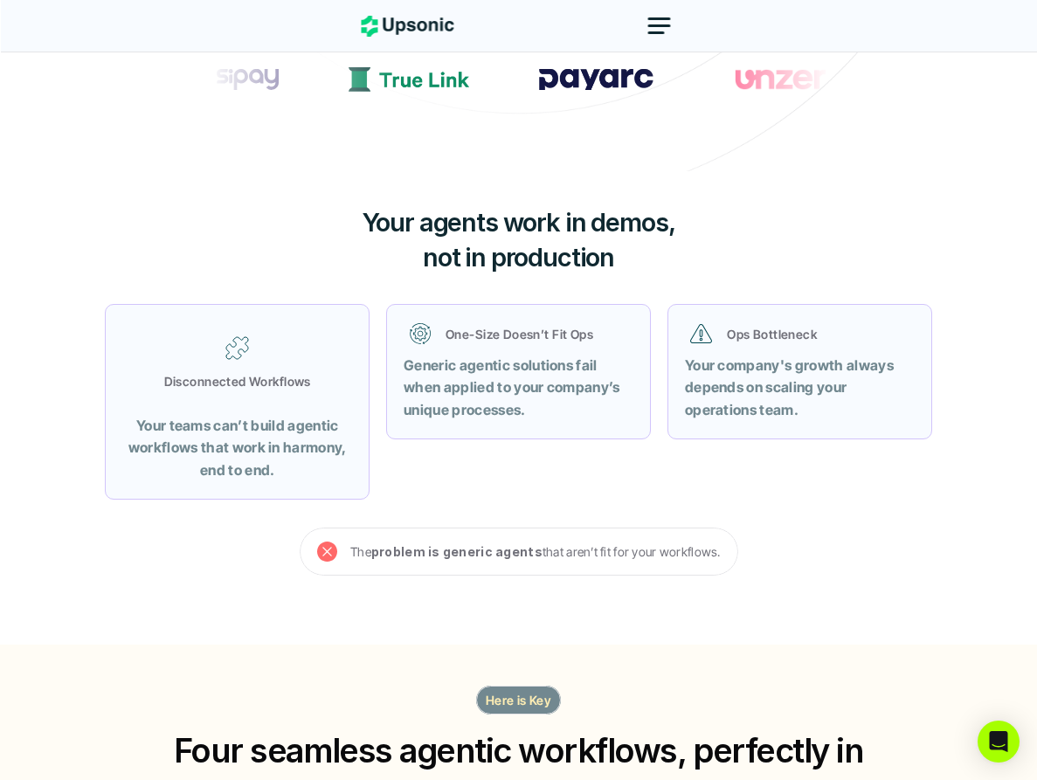
scroll to position [592, 0]
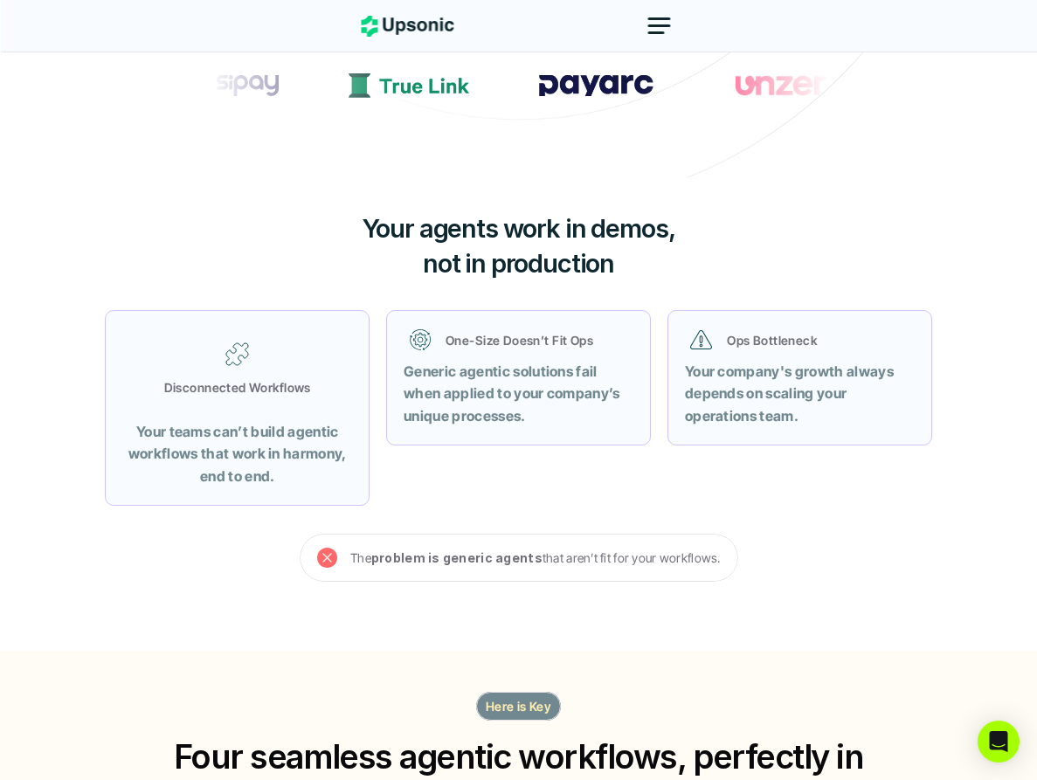
drag, startPoint x: 547, startPoint y: 596, endPoint x: 422, endPoint y: 227, distance: 389.4
click at [422, 227] on div "Your agents work in demos, not in production Disconnected Workflows Your teams …" at bounding box center [518, 414] width 1037 height 474
click at [422, 227] on span "Your agents work in demos," at bounding box center [519, 228] width 313 height 31
drag, startPoint x: 301, startPoint y: 201, endPoint x: 641, endPoint y: 622, distance: 541.8
click at [641, 622] on div "Your agents work in demos, not in production Disconnected Workflows Your teams …" at bounding box center [518, 414] width 1037 height 474
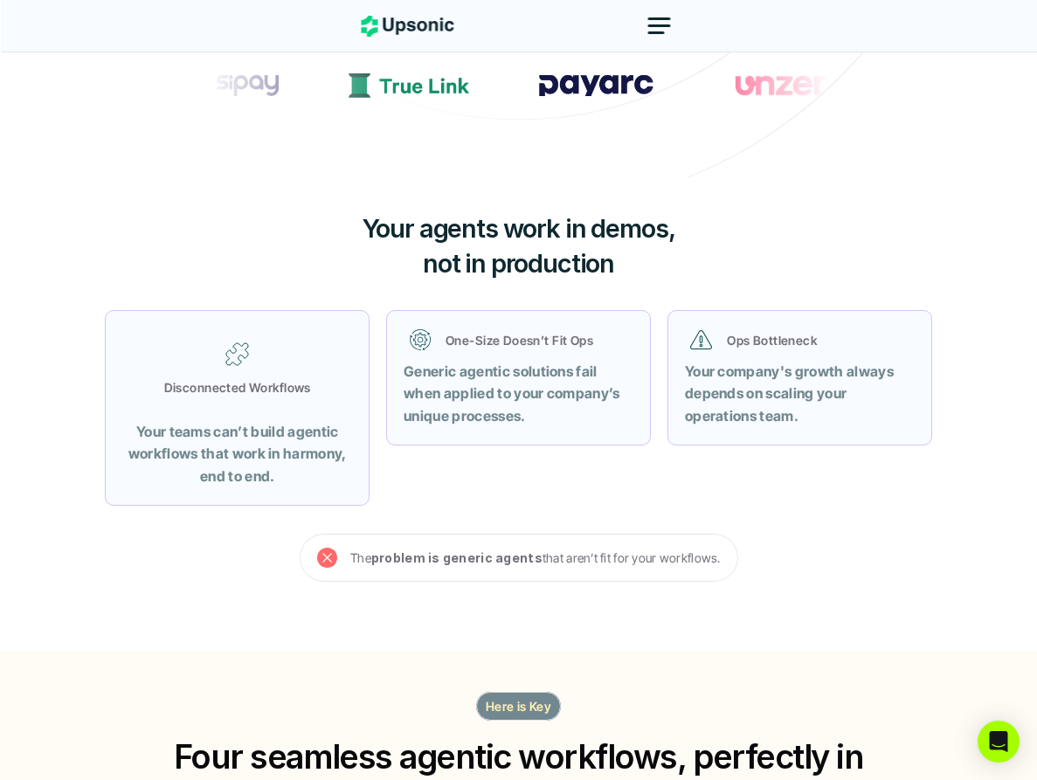
click at [641, 622] on div "Your agents work in demos, not in production Disconnected Workflows Your teams …" at bounding box center [518, 414] width 1037 height 474
